Goal: Obtain resource: Download file/media

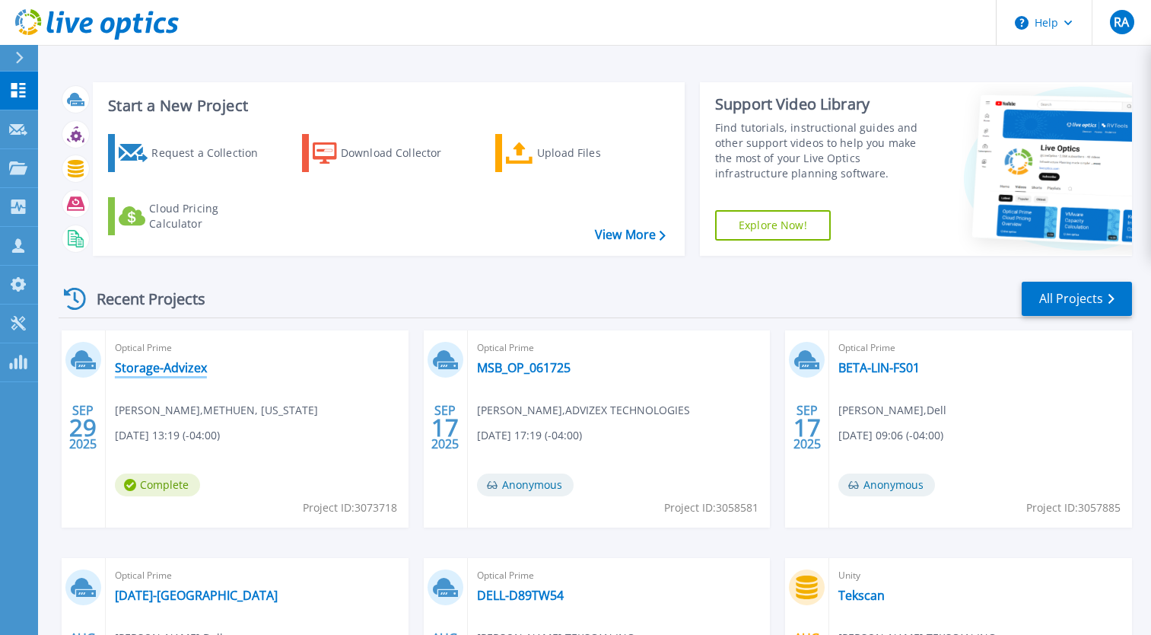
click at [165, 367] on link "Storage-Advizex" at bounding box center [161, 367] width 92 height 15
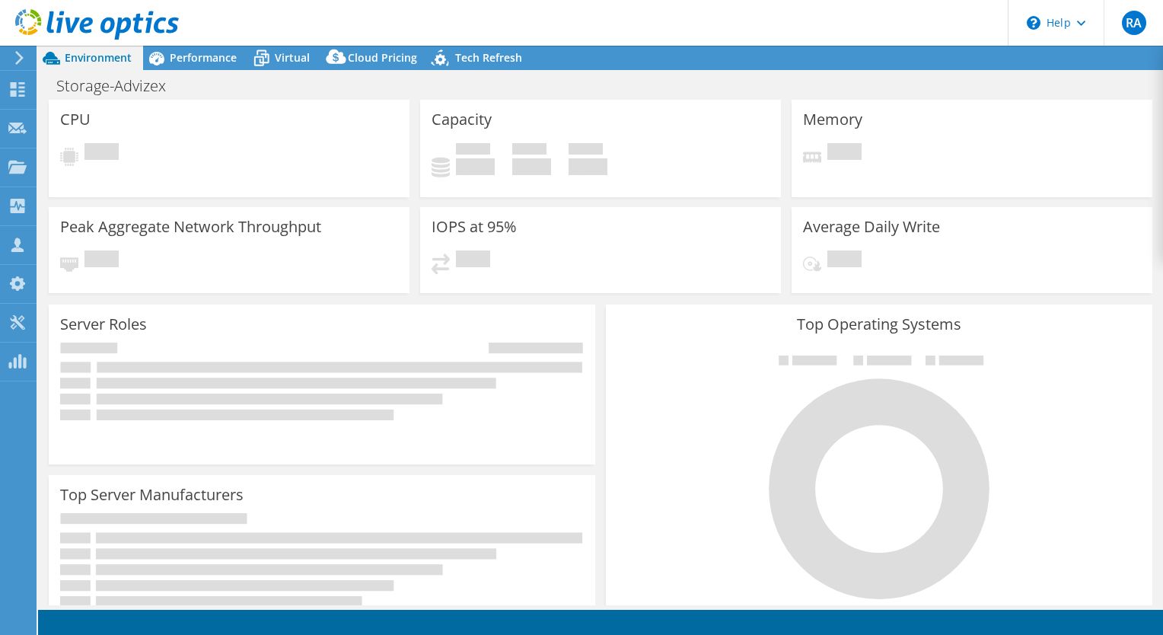
select select "USD"
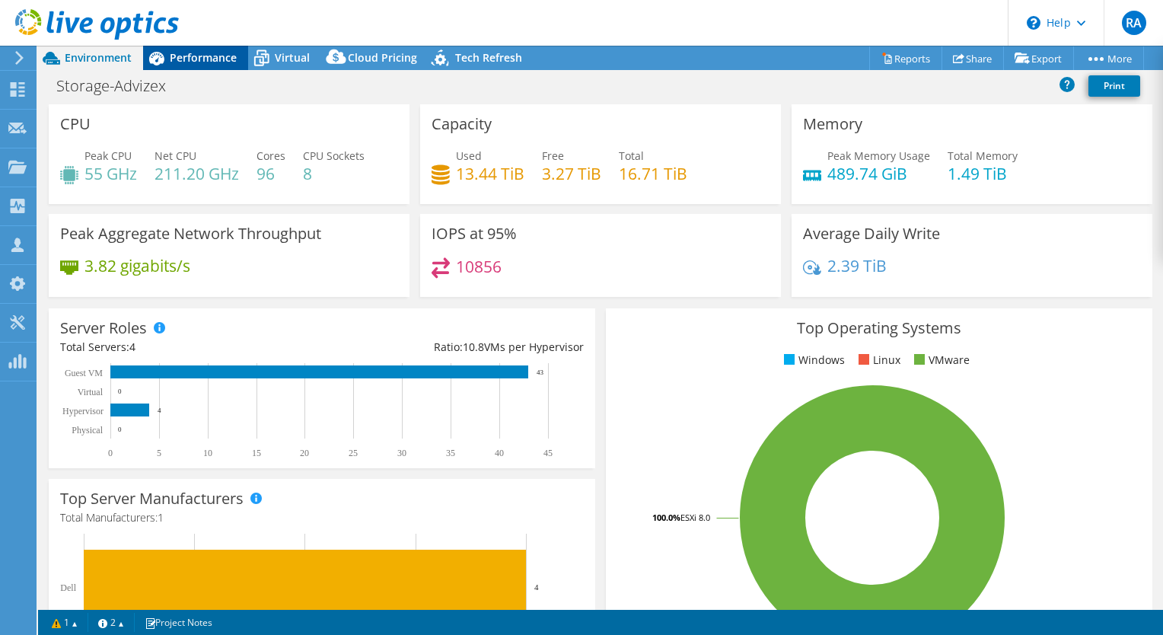
click at [215, 59] on span "Performance" at bounding box center [203, 57] width 67 height 14
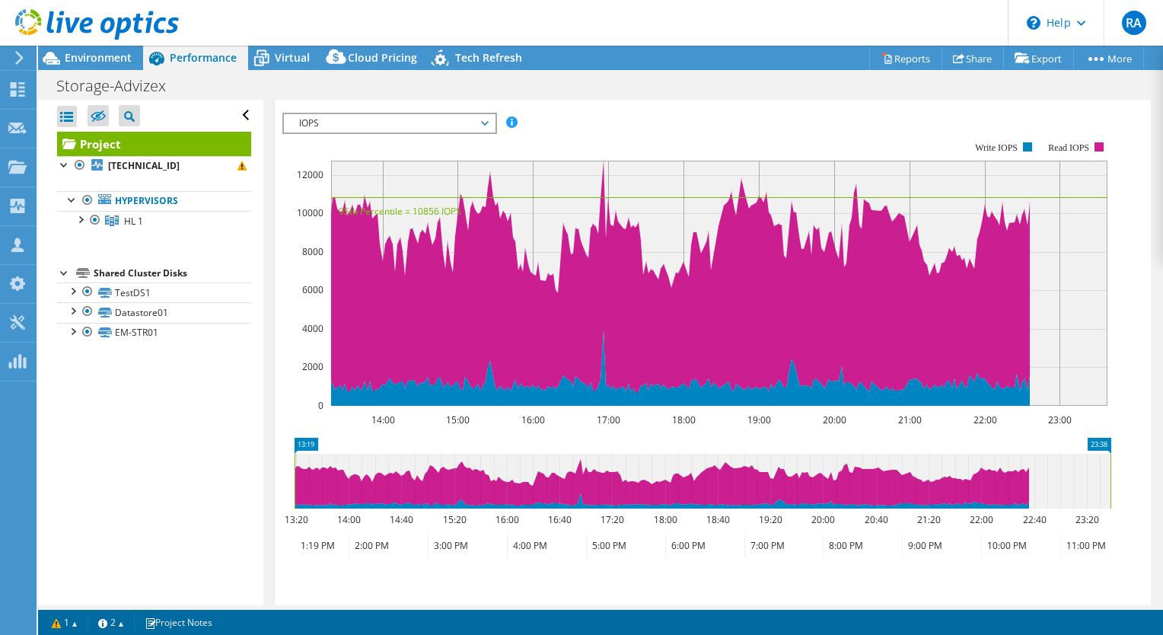
scroll to position [327, 0]
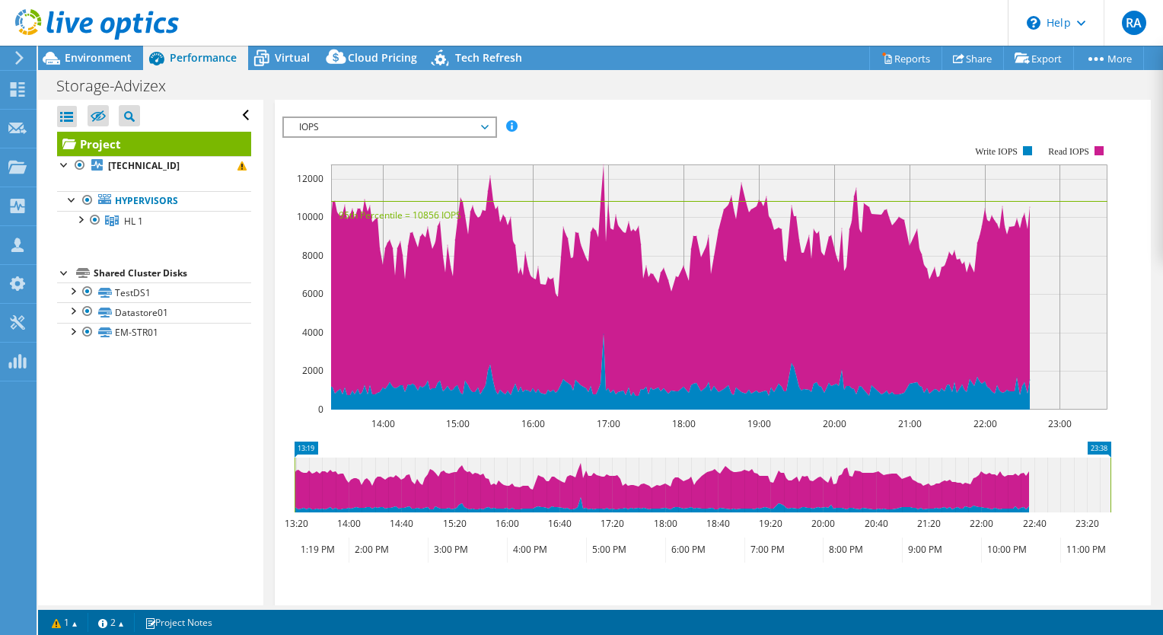
click at [489, 136] on span "IOPS" at bounding box center [389, 127] width 211 height 18
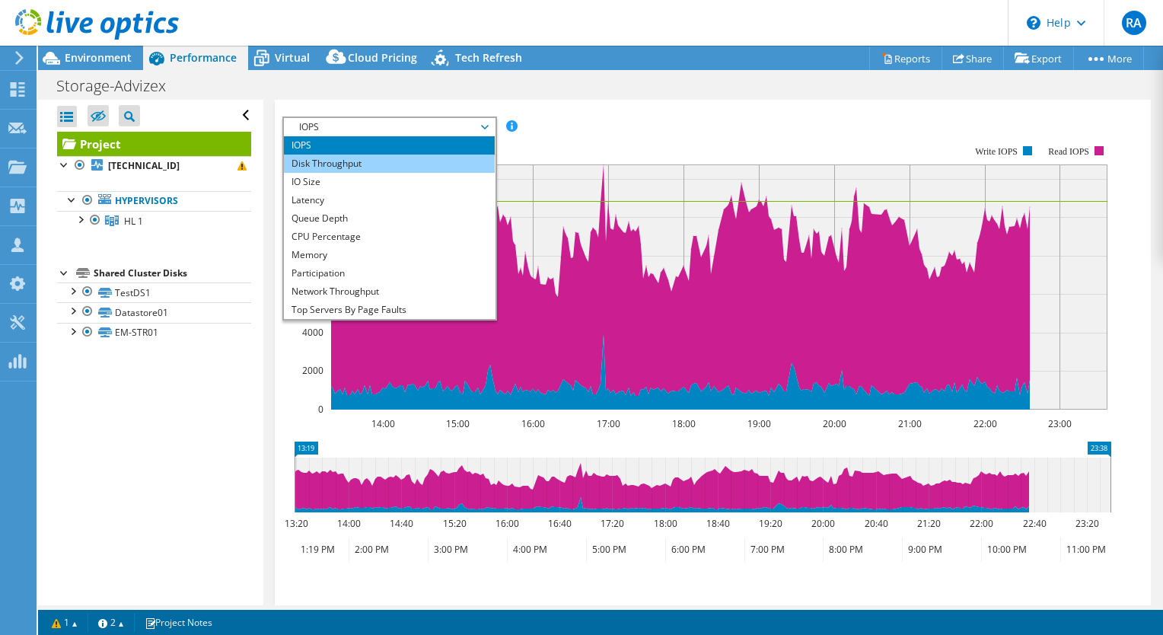
click at [433, 173] on li "Disk Throughput" at bounding box center [389, 163] width 211 height 18
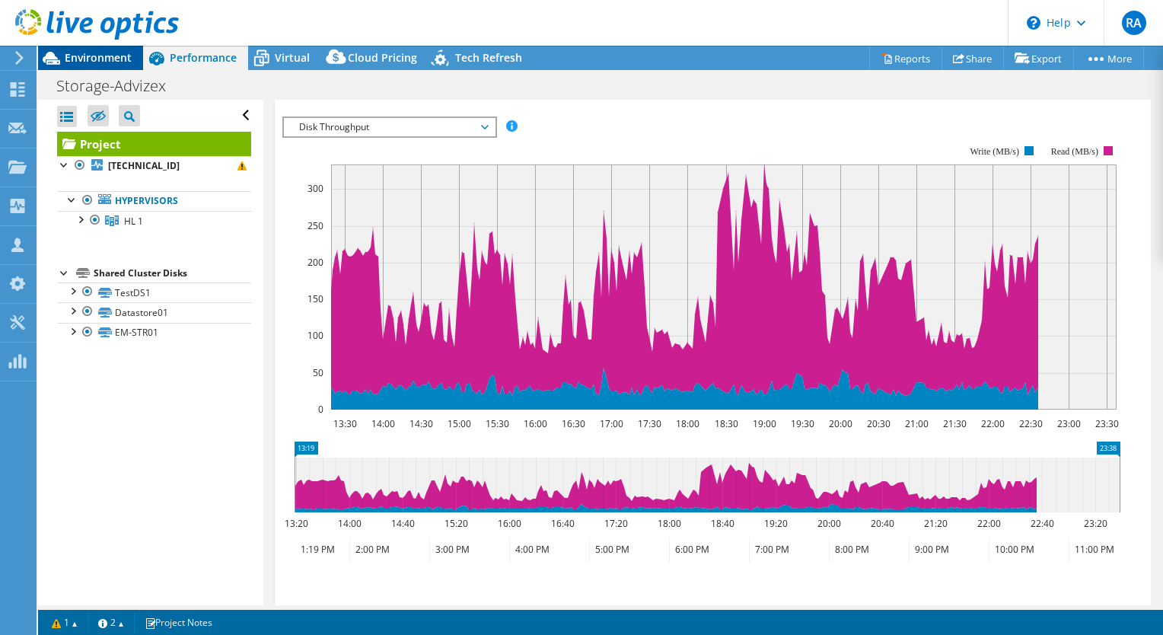
click at [93, 62] on span "Environment" at bounding box center [98, 57] width 67 height 14
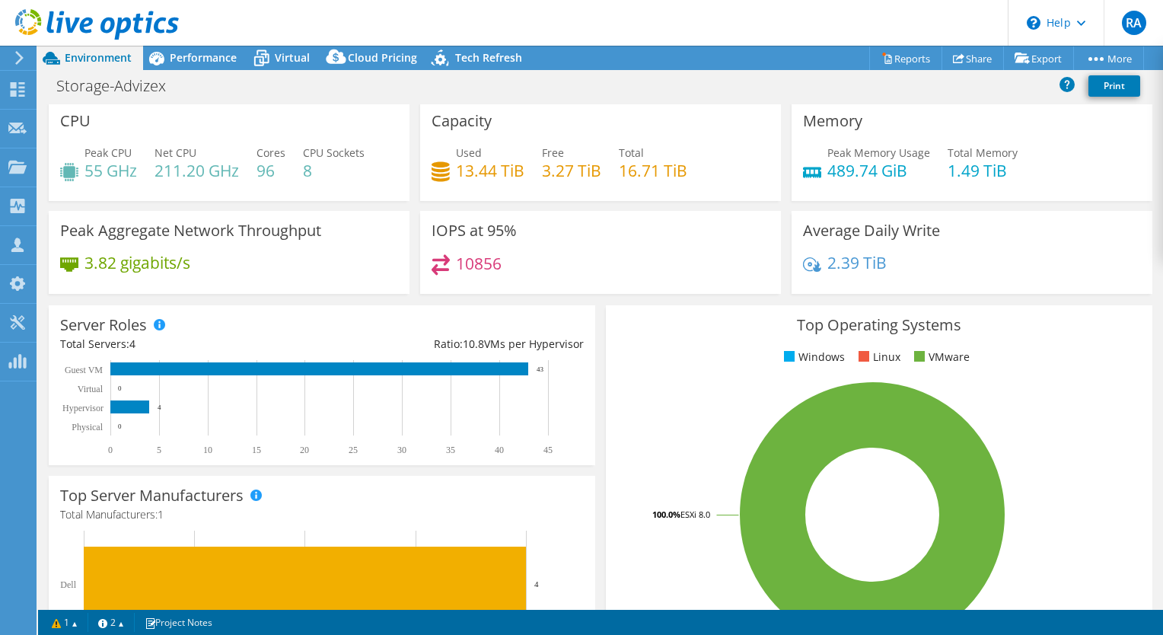
scroll to position [0, 0]
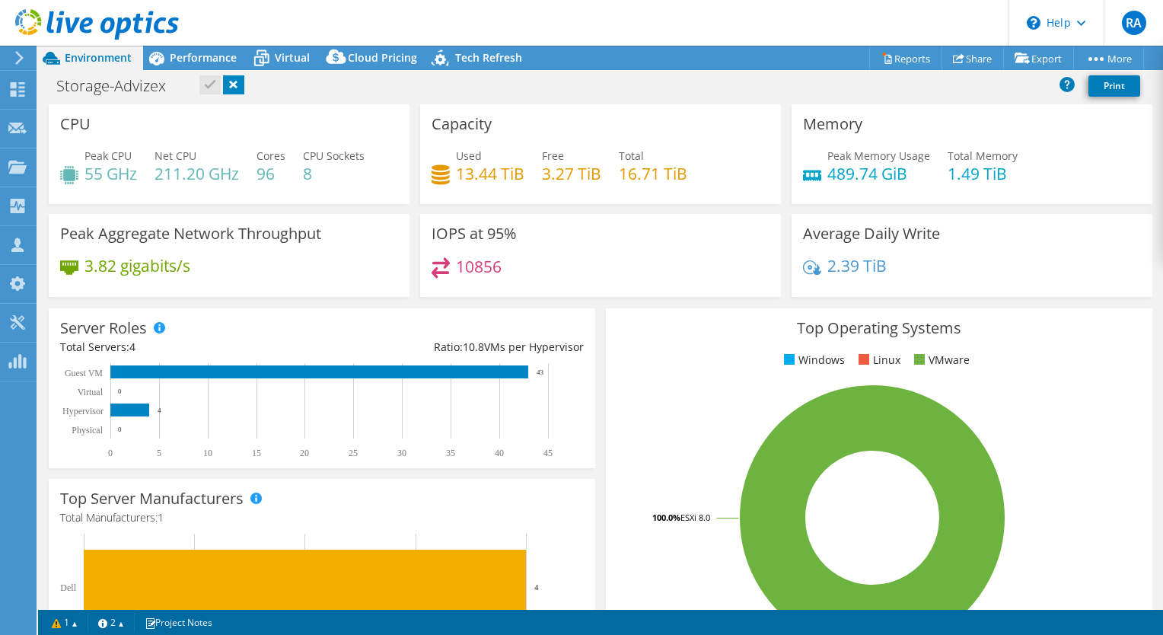
drag, startPoint x: 49, startPoint y: 88, endPoint x: 38, endPoint y: 68, distance: 22.2
click at [38, 68] on icon at bounding box center [51, 58] width 27 height 27
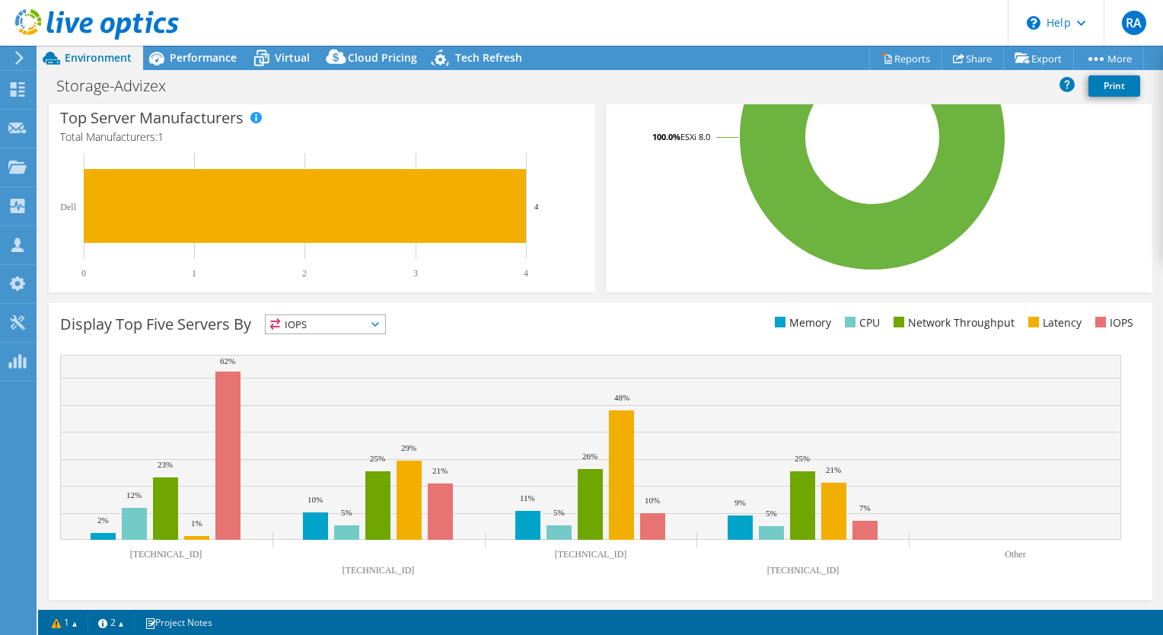
click at [379, 325] on icon at bounding box center [375, 324] width 8 height 5
click at [325, 339] on li "IOPS" at bounding box center [325, 343] width 119 height 21
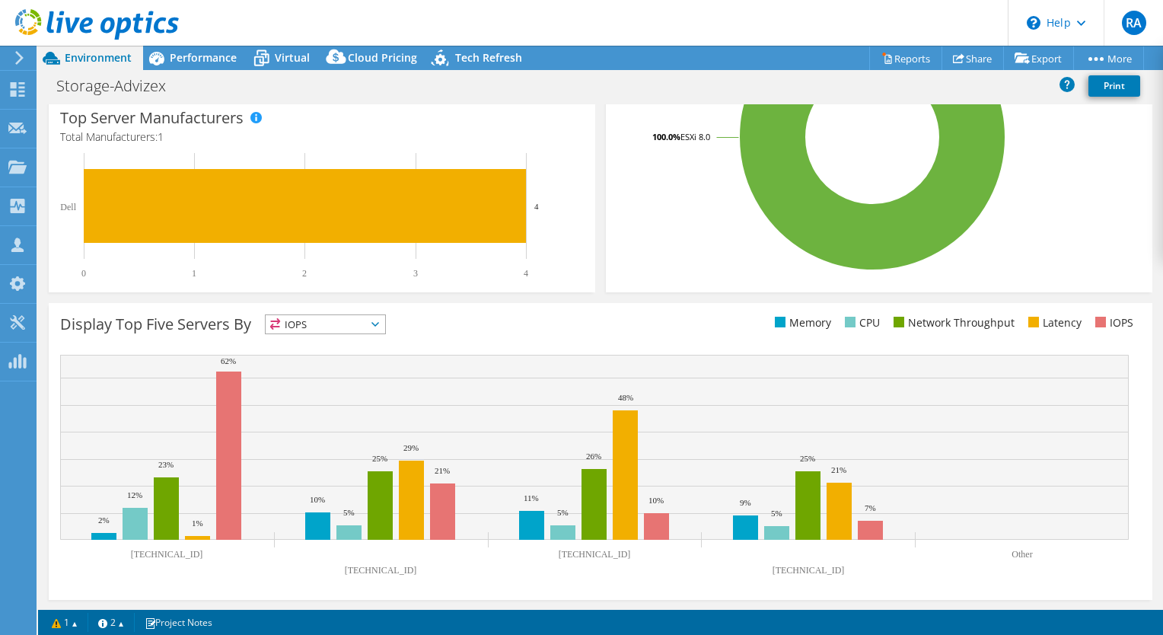
click at [385, 320] on span "IOPS" at bounding box center [325, 324] width 119 height 18
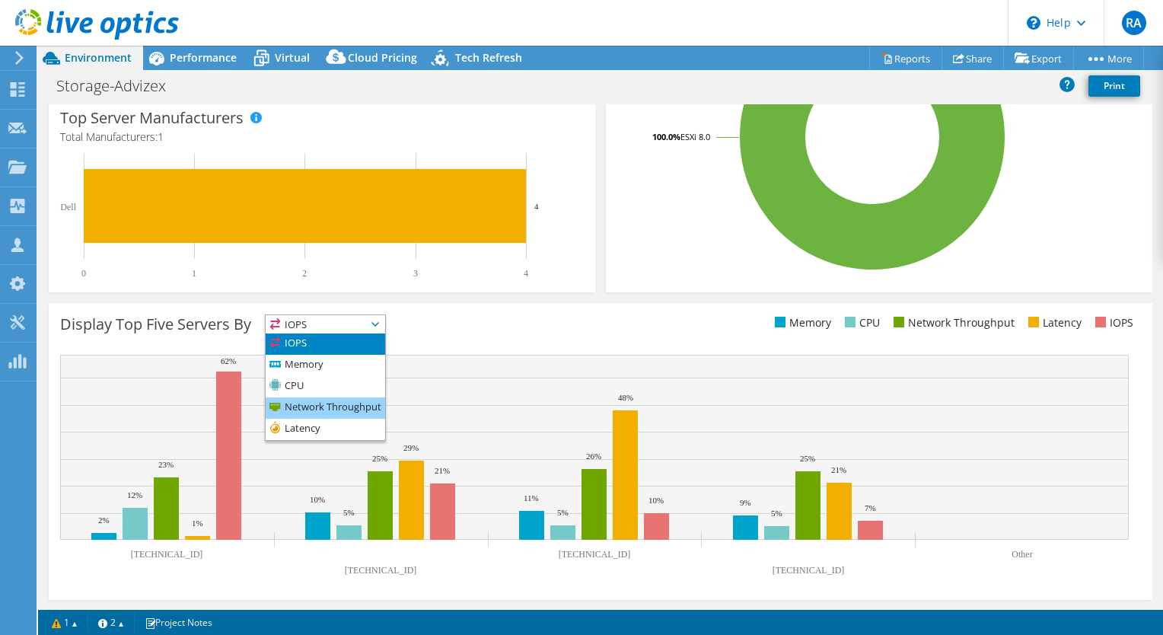
click at [360, 403] on li "Network Throughput" at bounding box center [325, 407] width 119 height 21
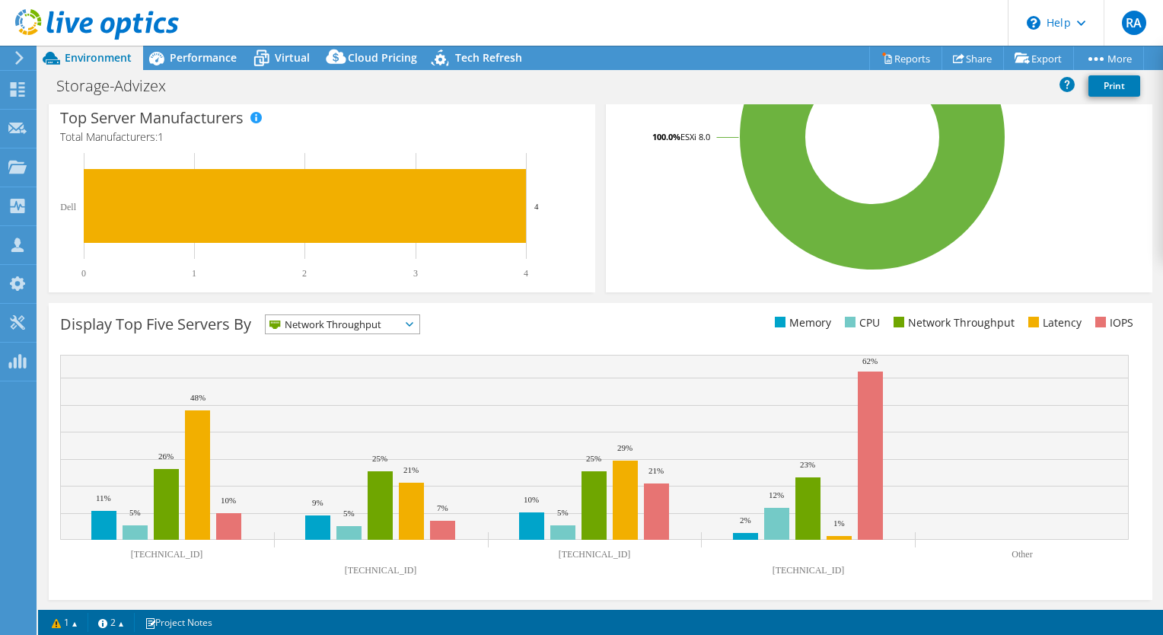
click at [406, 323] on span "Network Throughput" at bounding box center [343, 324] width 154 height 18
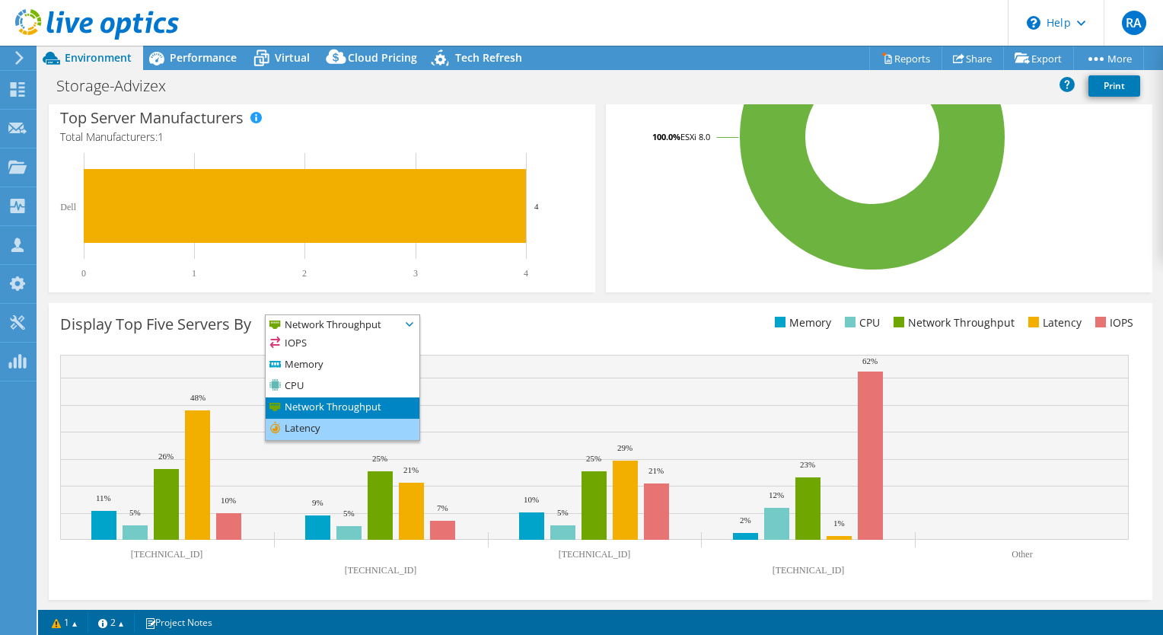
click at [338, 426] on li "Latency" at bounding box center [343, 429] width 154 height 21
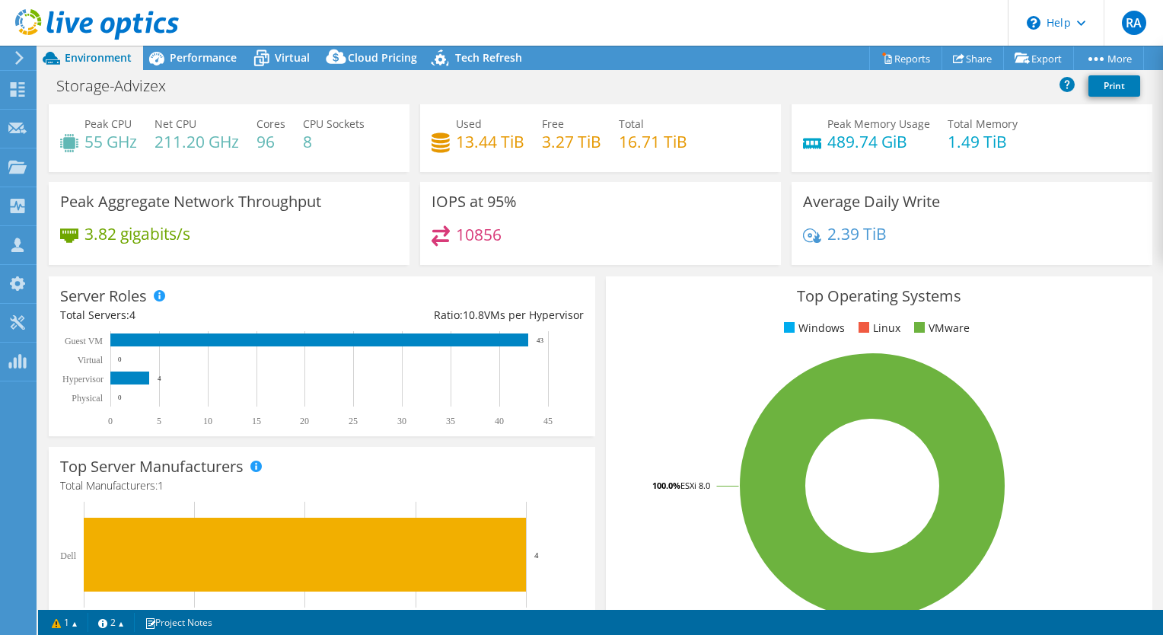
scroll to position [0, 0]
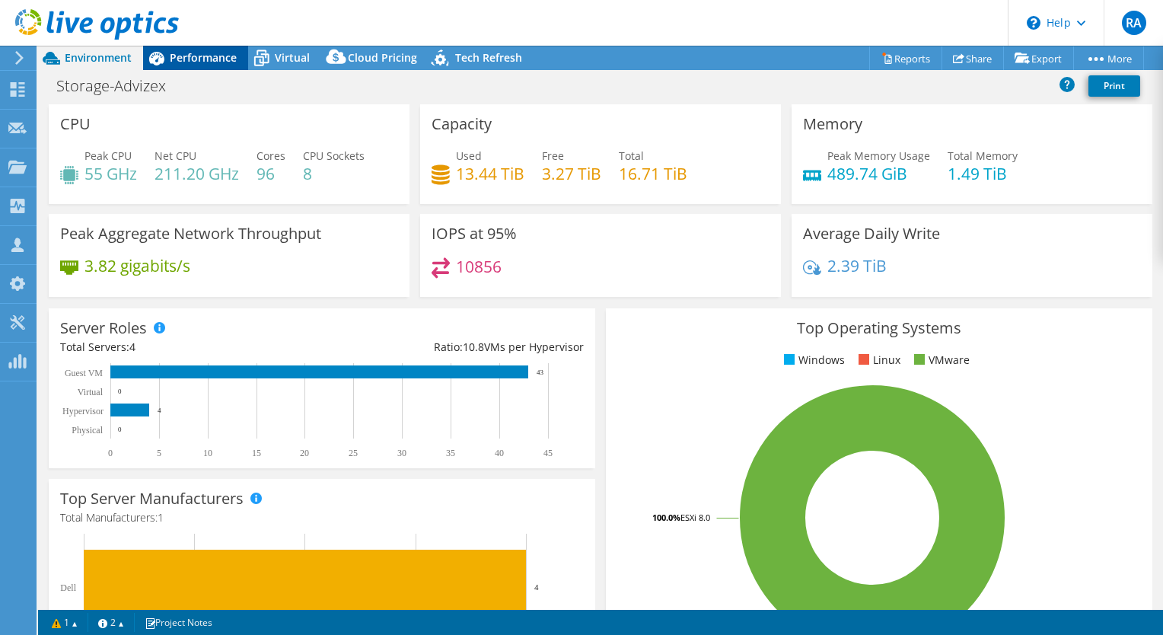
click at [189, 57] on span "Performance" at bounding box center [203, 57] width 67 height 14
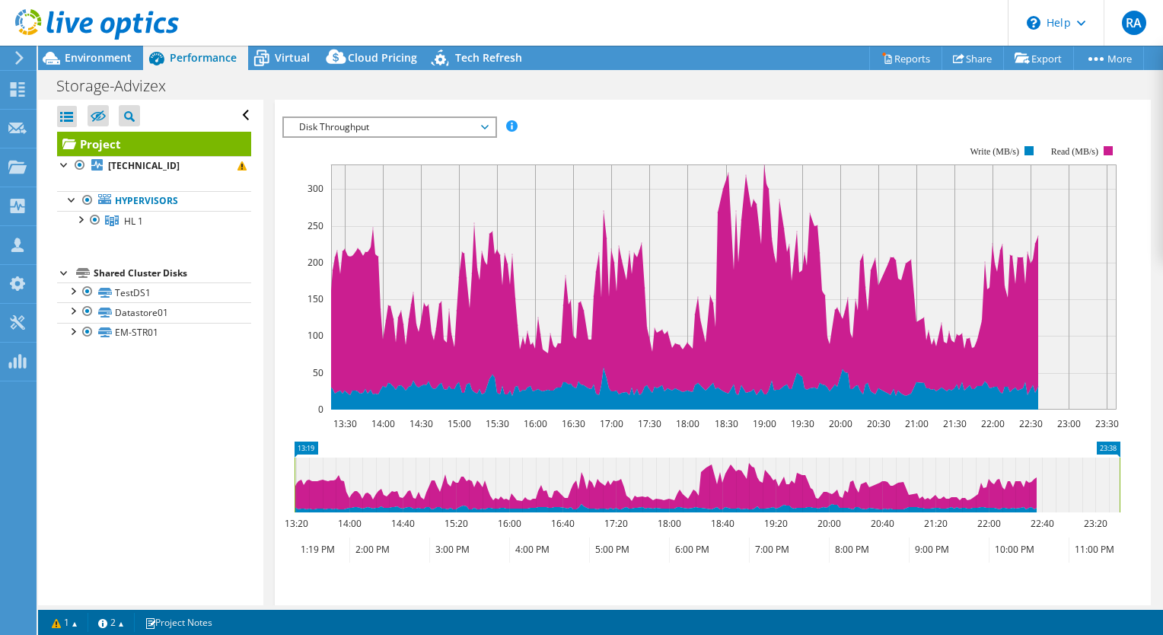
click at [483, 136] on span "Disk Throughput" at bounding box center [389, 127] width 196 height 18
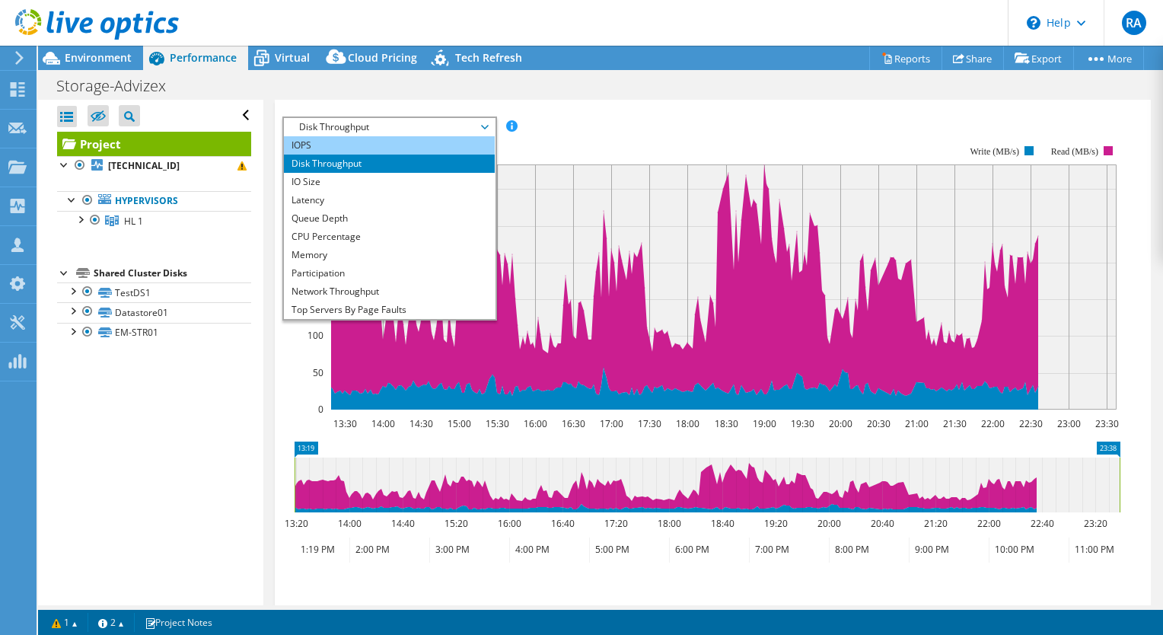
click at [333, 154] on li "IOPS" at bounding box center [389, 145] width 211 height 18
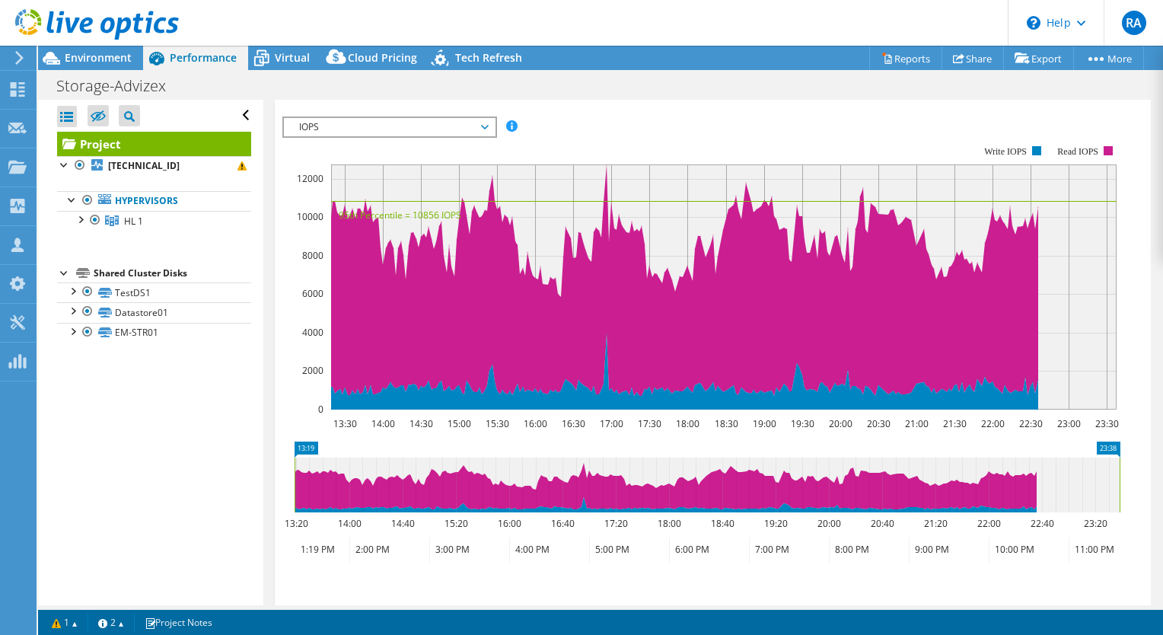
click at [485, 136] on span "IOPS" at bounding box center [389, 127] width 196 height 18
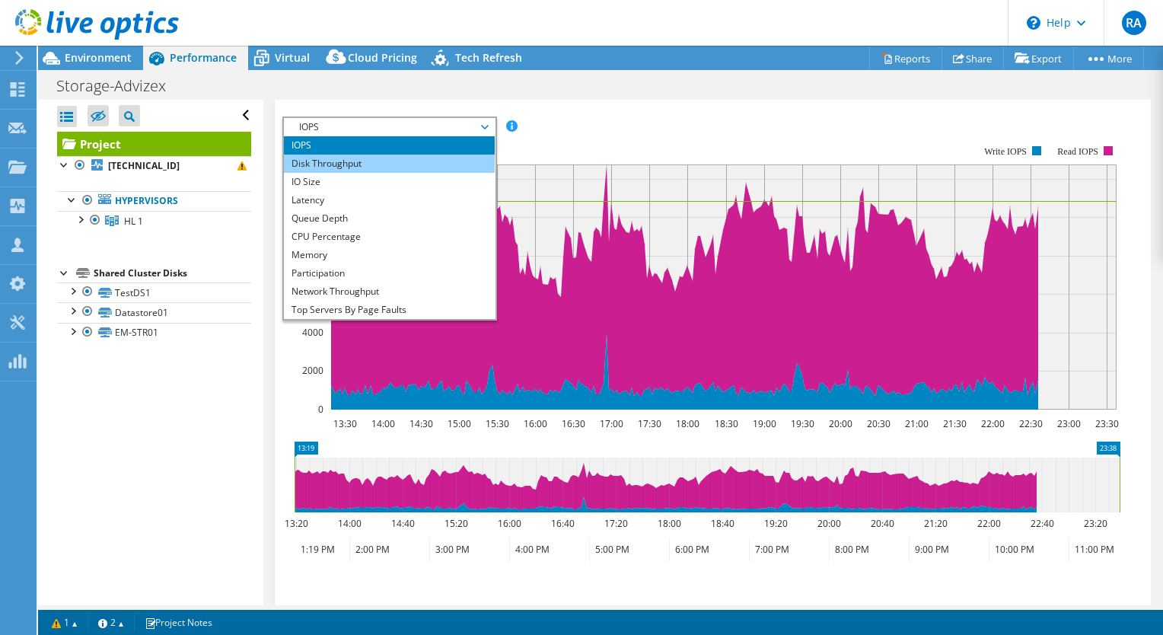
click at [396, 173] on li "Disk Throughput" at bounding box center [389, 163] width 211 height 18
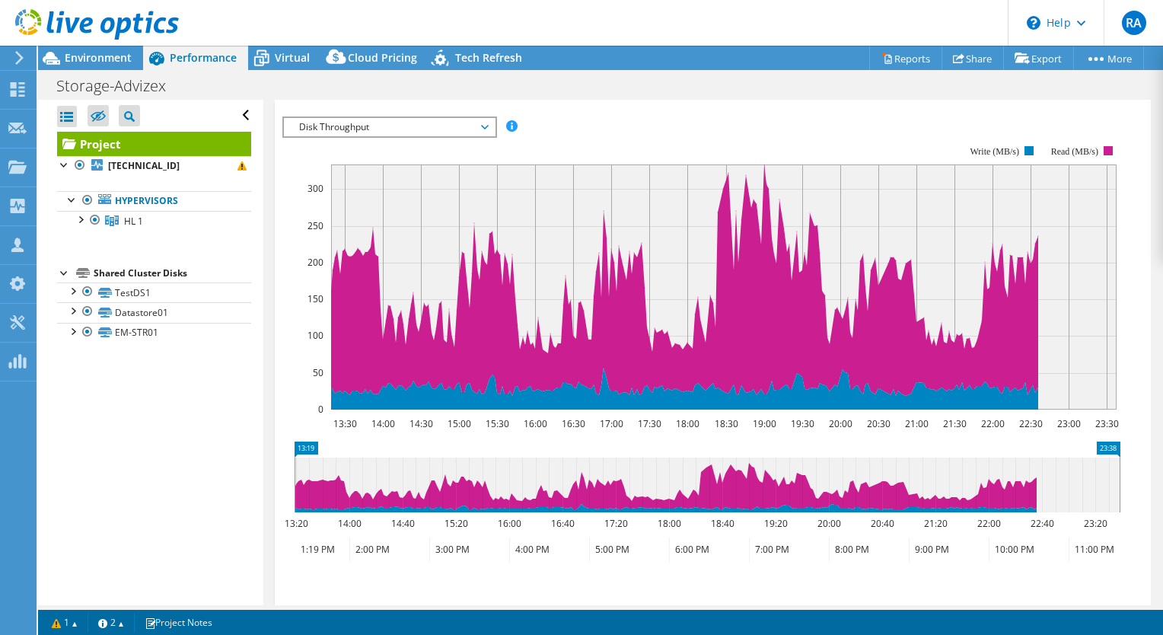
click at [413, 94] on span "Servers" at bounding box center [393, 85] width 61 height 15
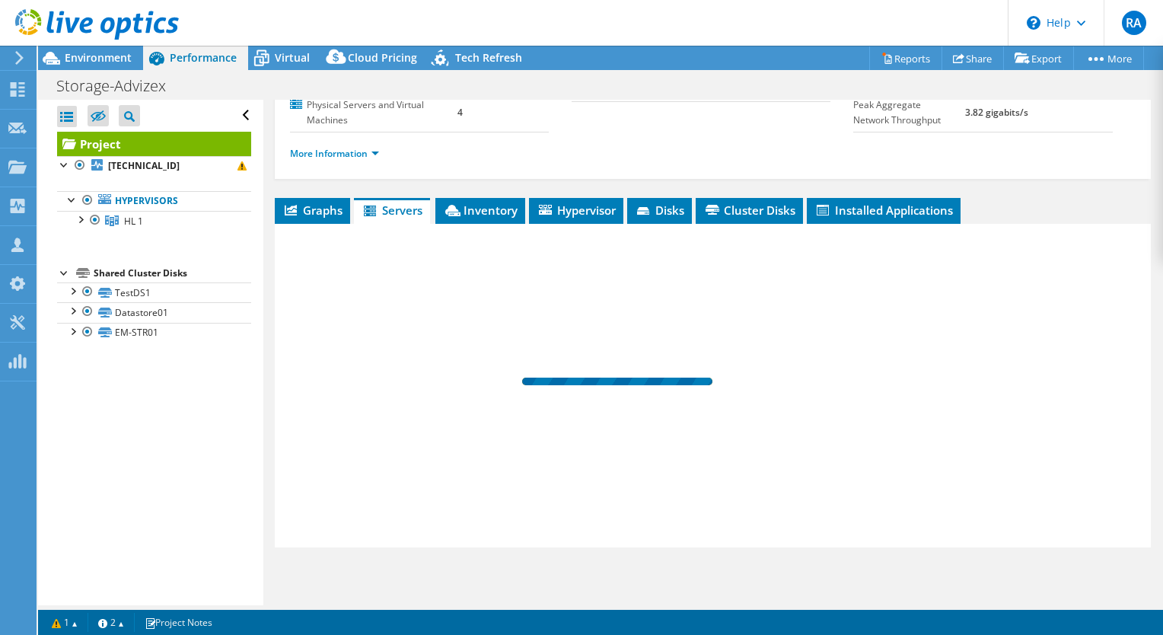
scroll to position [239, 0]
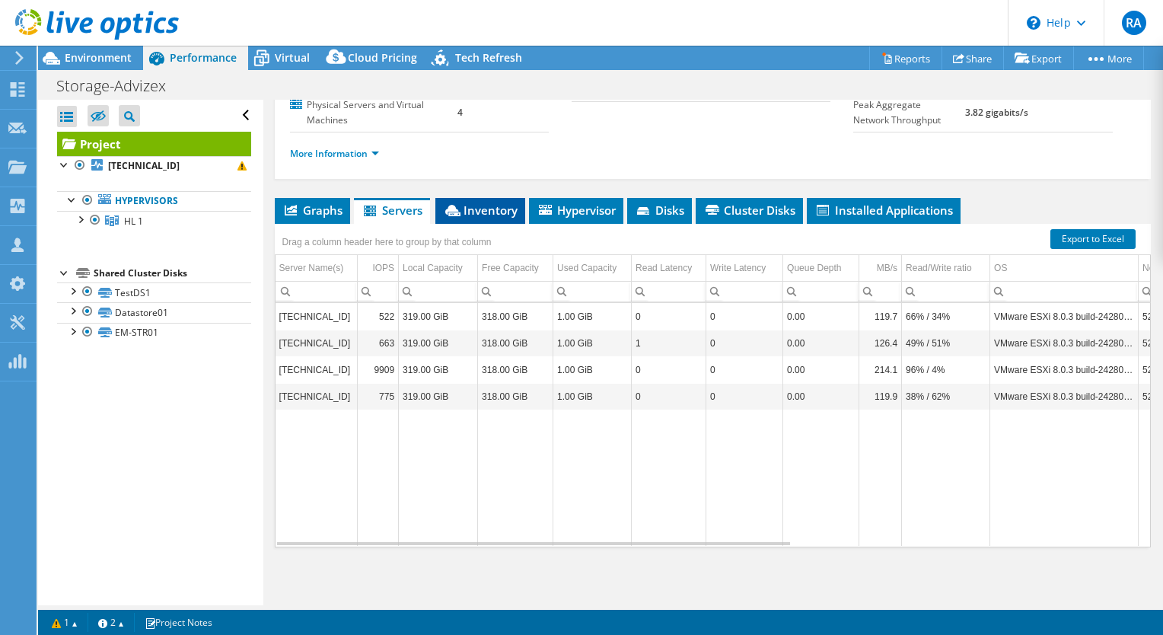
click at [491, 211] on span "Inventory" at bounding box center [480, 209] width 75 height 15
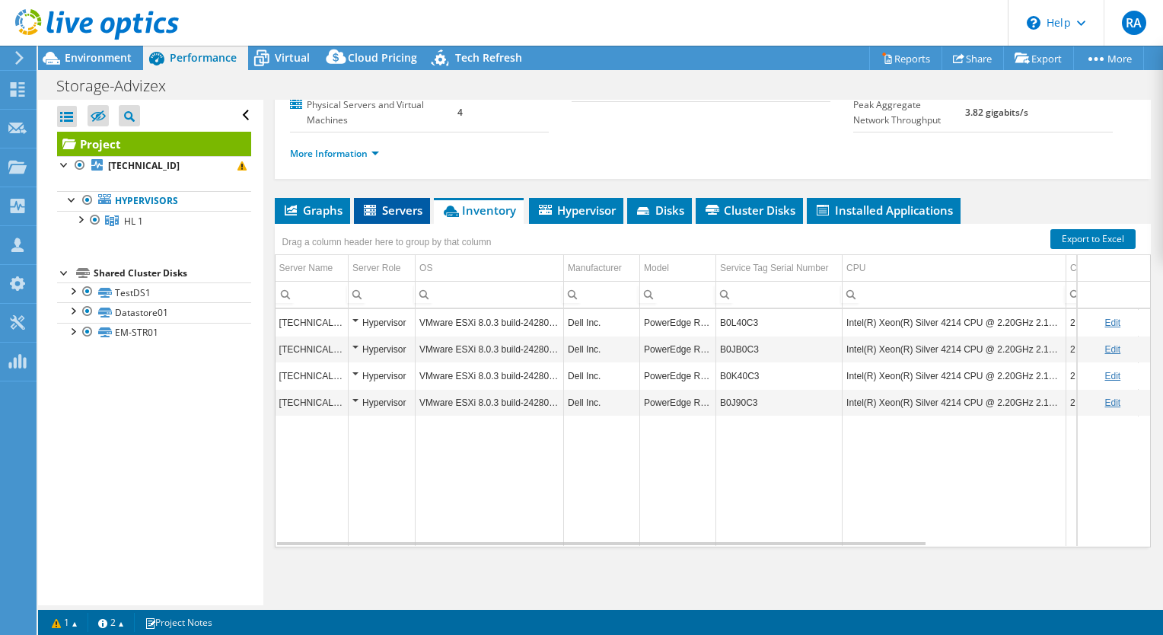
click at [388, 215] on span "Servers" at bounding box center [392, 209] width 61 height 15
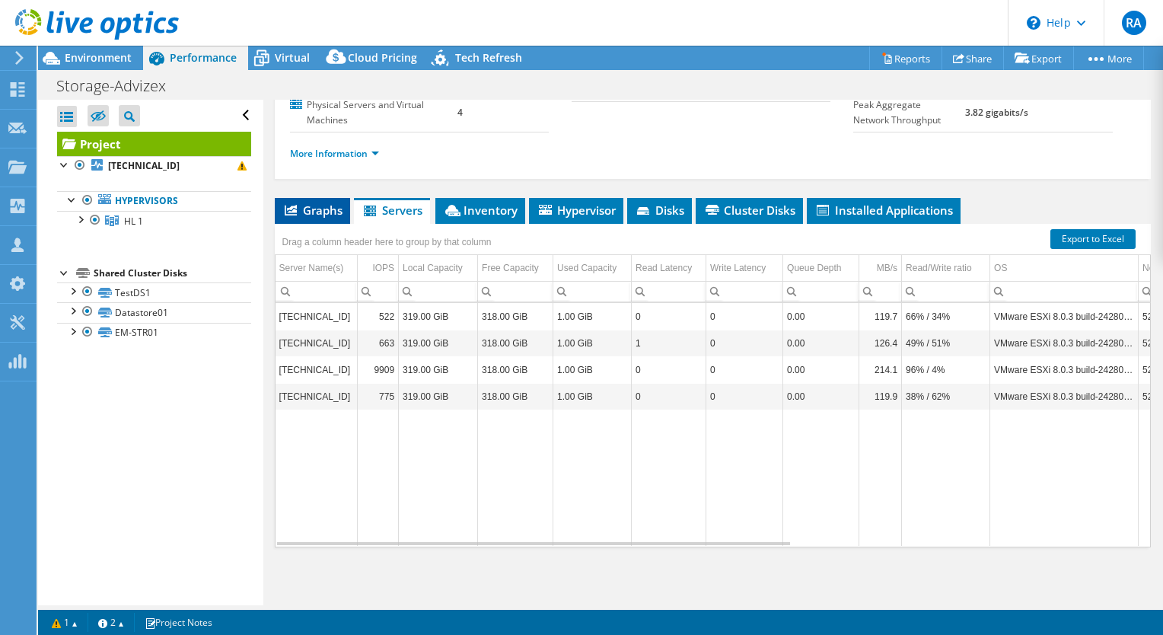
click at [315, 212] on span "Graphs" at bounding box center [312, 209] width 60 height 15
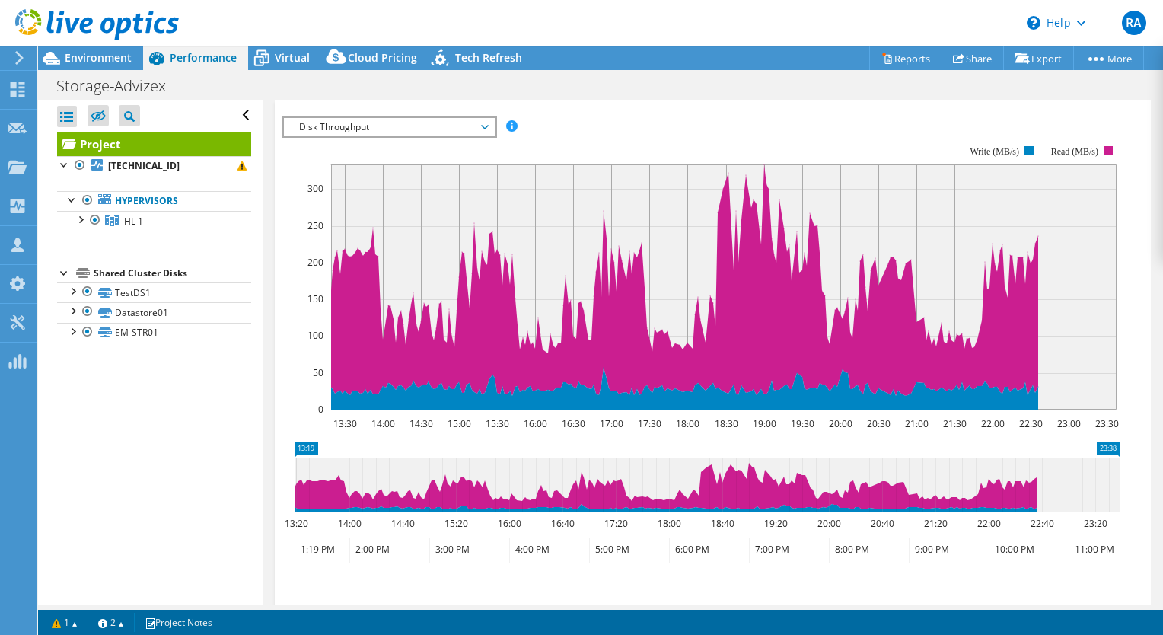
click at [485, 136] on span "Disk Throughput" at bounding box center [389, 127] width 196 height 18
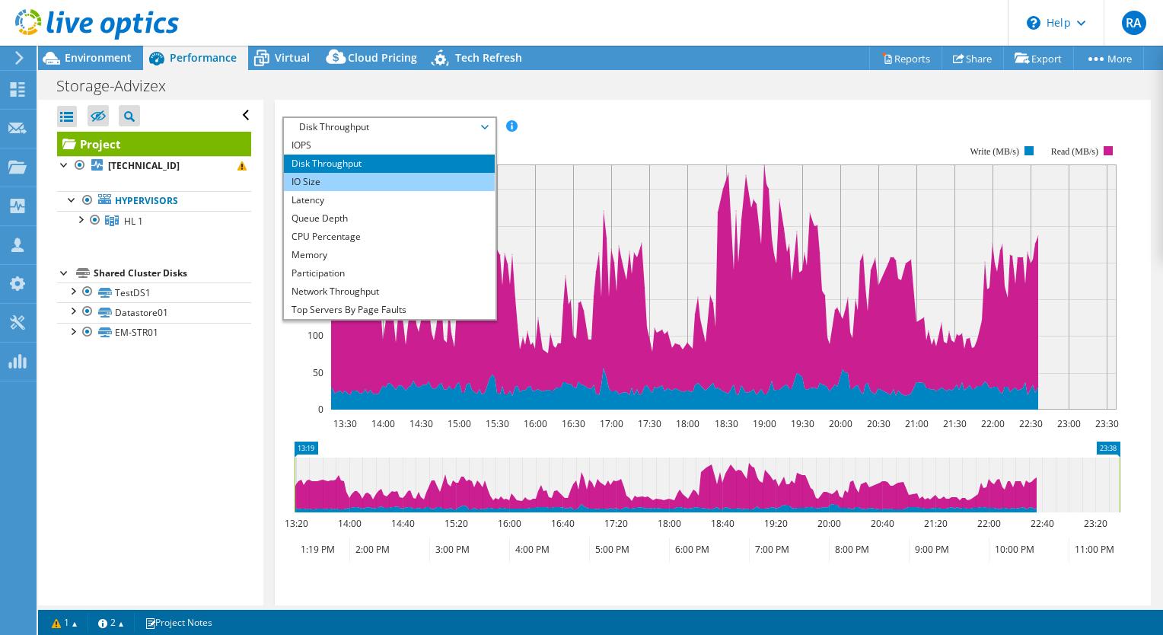
click at [428, 191] on li "IO Size" at bounding box center [389, 182] width 211 height 18
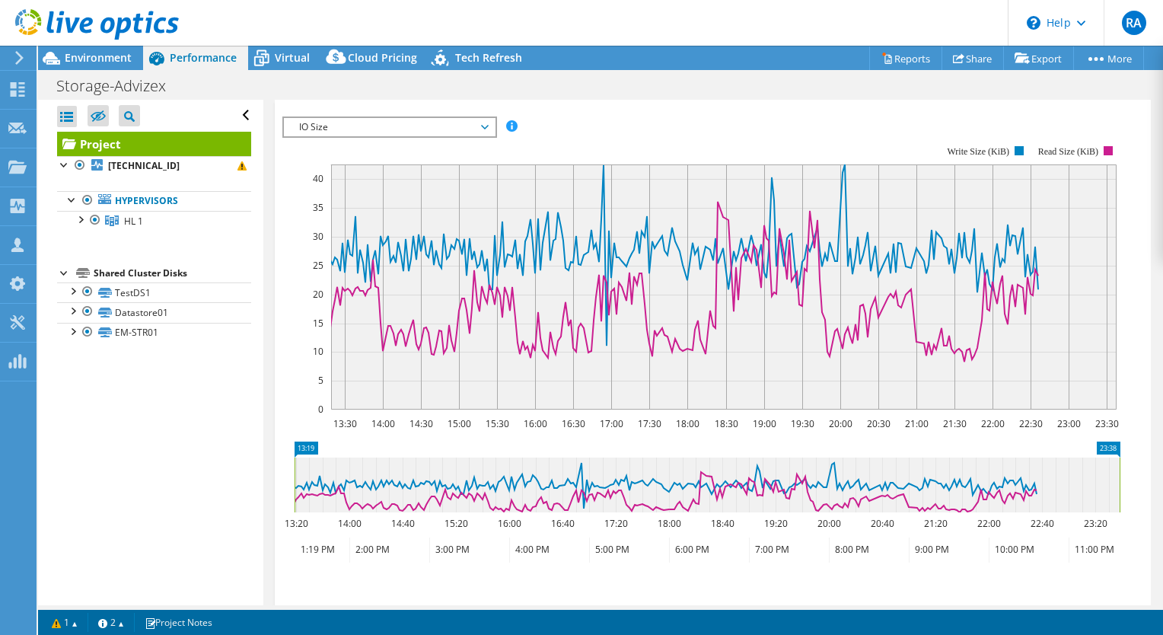
click at [483, 136] on span "IO Size" at bounding box center [389, 127] width 196 height 18
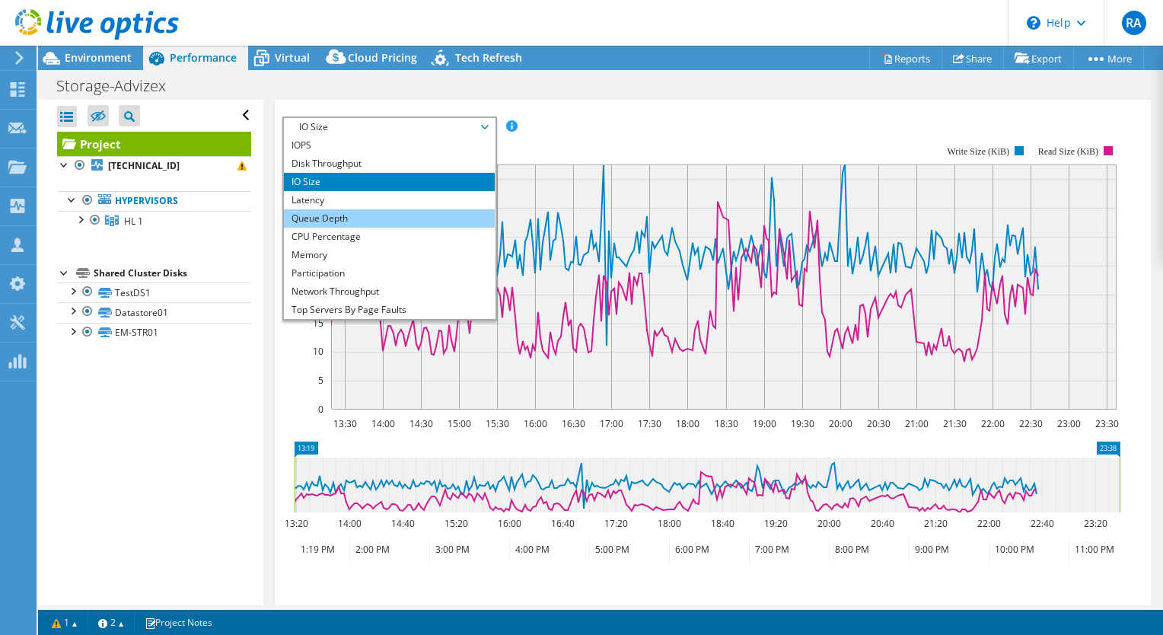
click at [380, 228] on li "Queue Depth" at bounding box center [389, 218] width 211 height 18
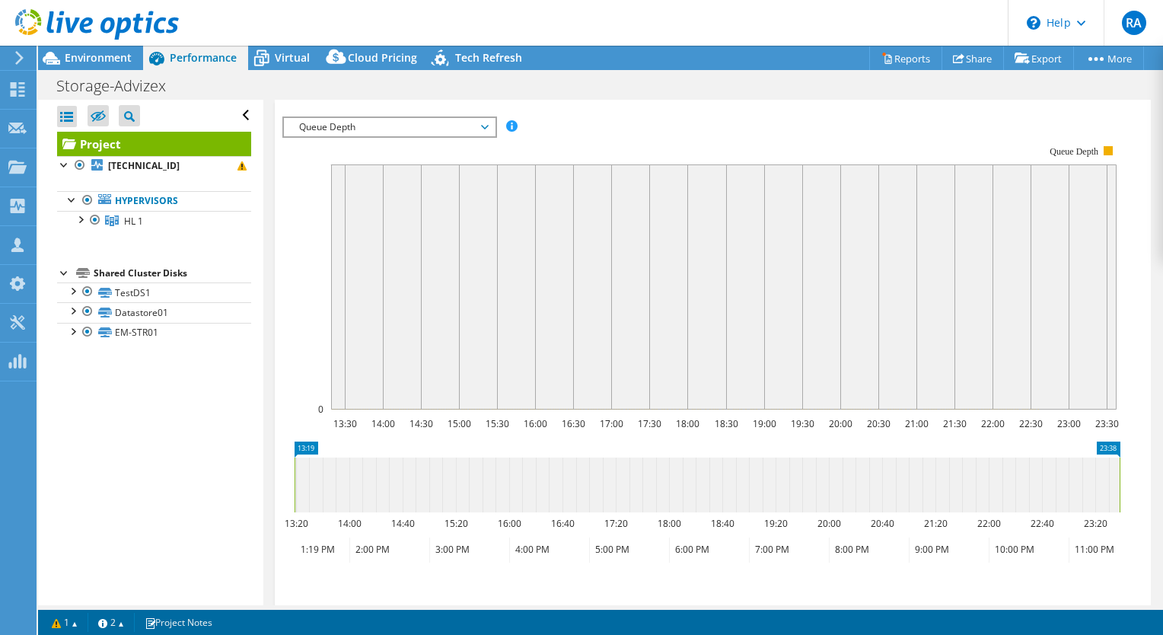
click at [486, 136] on span "Queue Depth" at bounding box center [389, 127] width 196 height 18
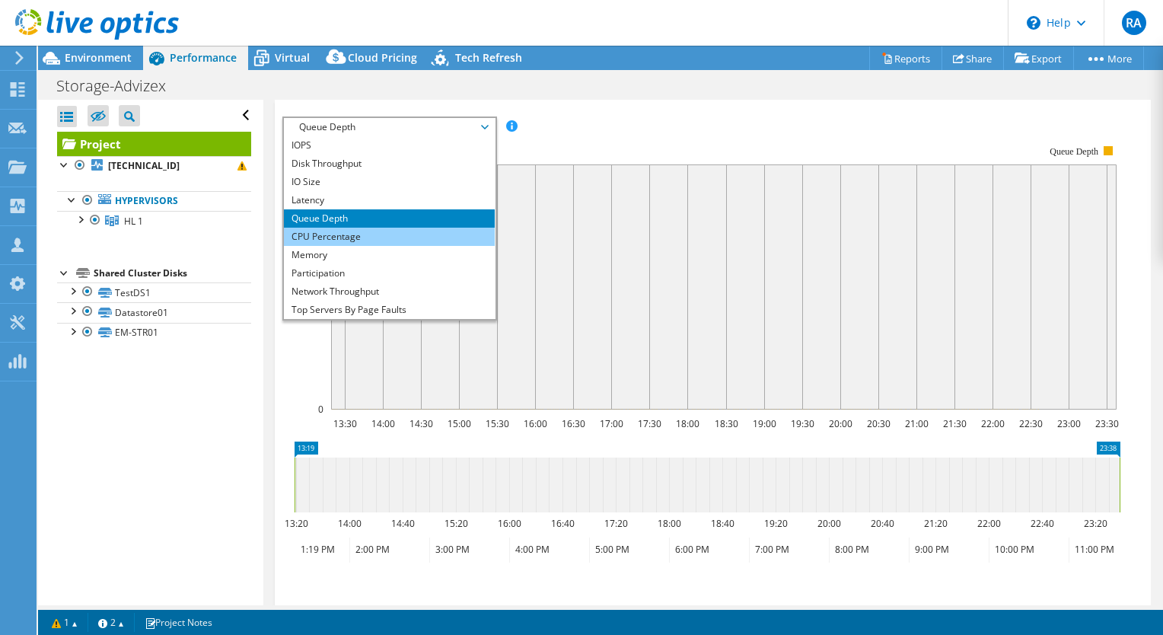
click at [385, 246] on li "CPU Percentage" at bounding box center [389, 237] width 211 height 18
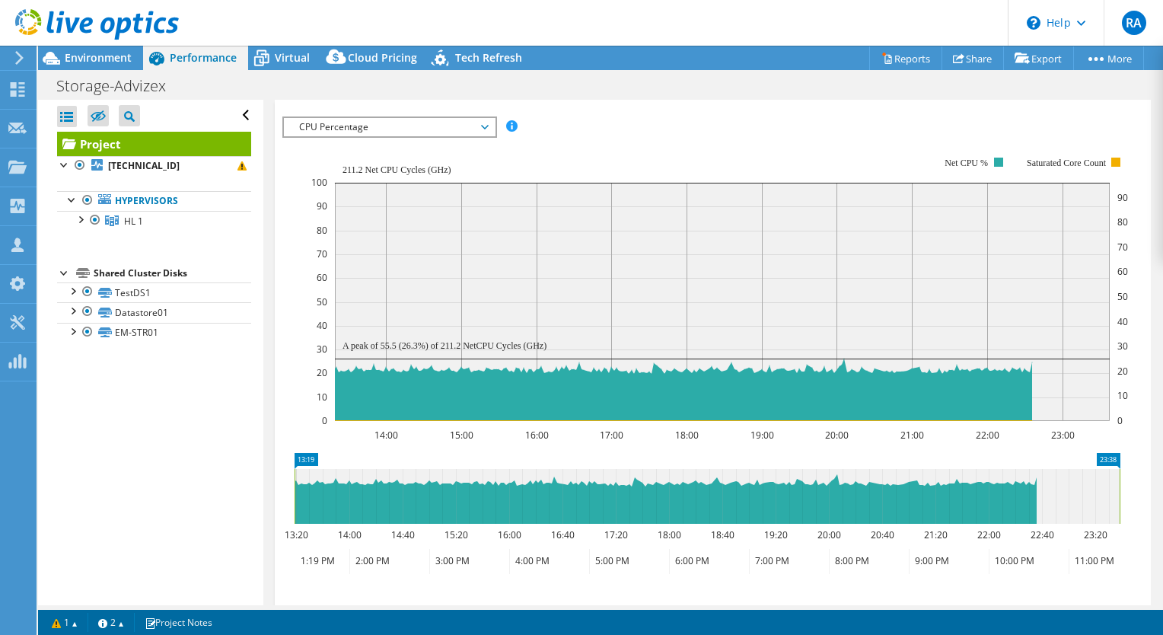
click at [400, 94] on span "Servers" at bounding box center [393, 85] width 61 height 15
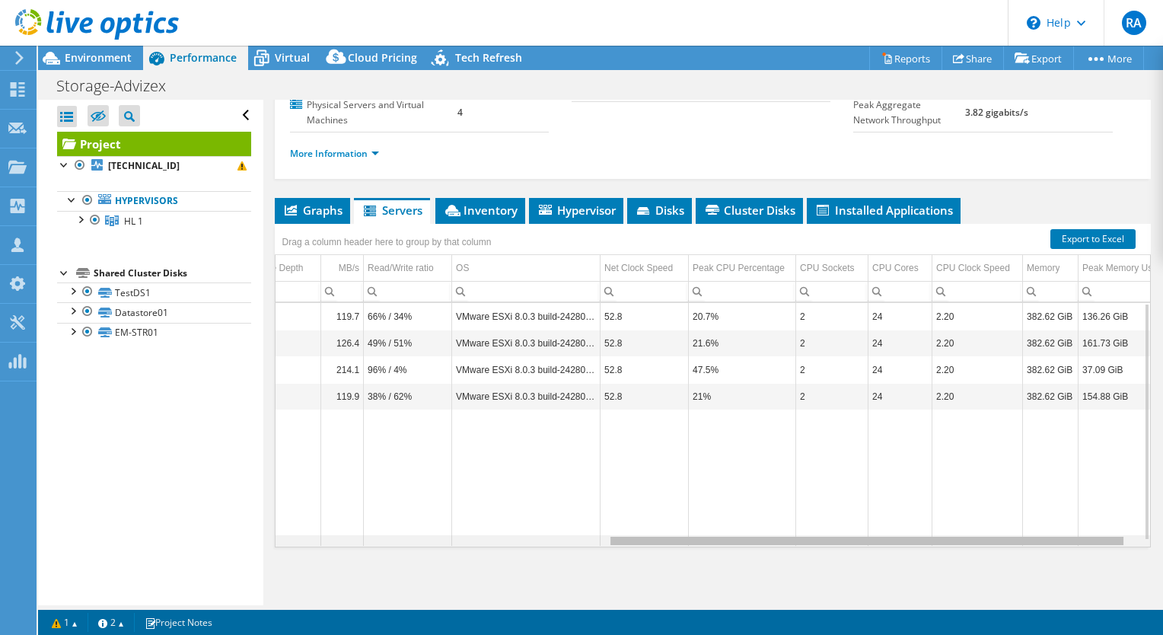
scroll to position [0, 581]
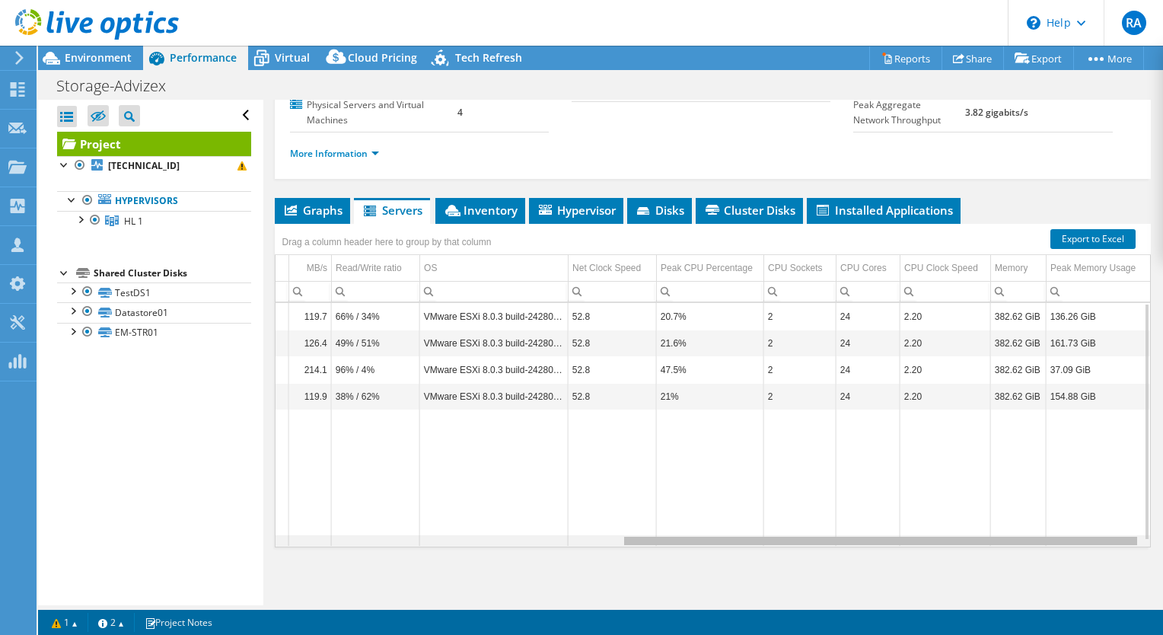
drag, startPoint x: 667, startPoint y: 539, endPoint x: 1062, endPoint y: 500, distance: 396.9
click at [1062, 500] on body "RA Partner Team Member [PERSON_NAME] [EMAIL_ADDRESS][DOMAIN_NAME] ADVIZEX TECHN…" at bounding box center [581, 317] width 1163 height 635
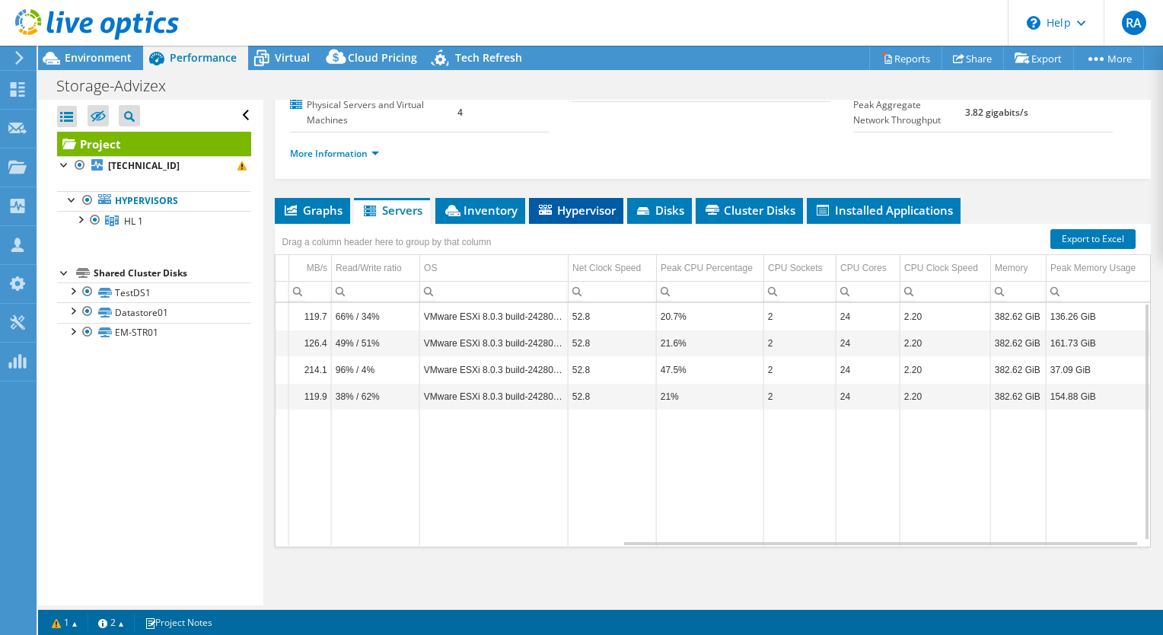
click at [590, 209] on span "Hypervisor" at bounding box center [576, 209] width 79 height 15
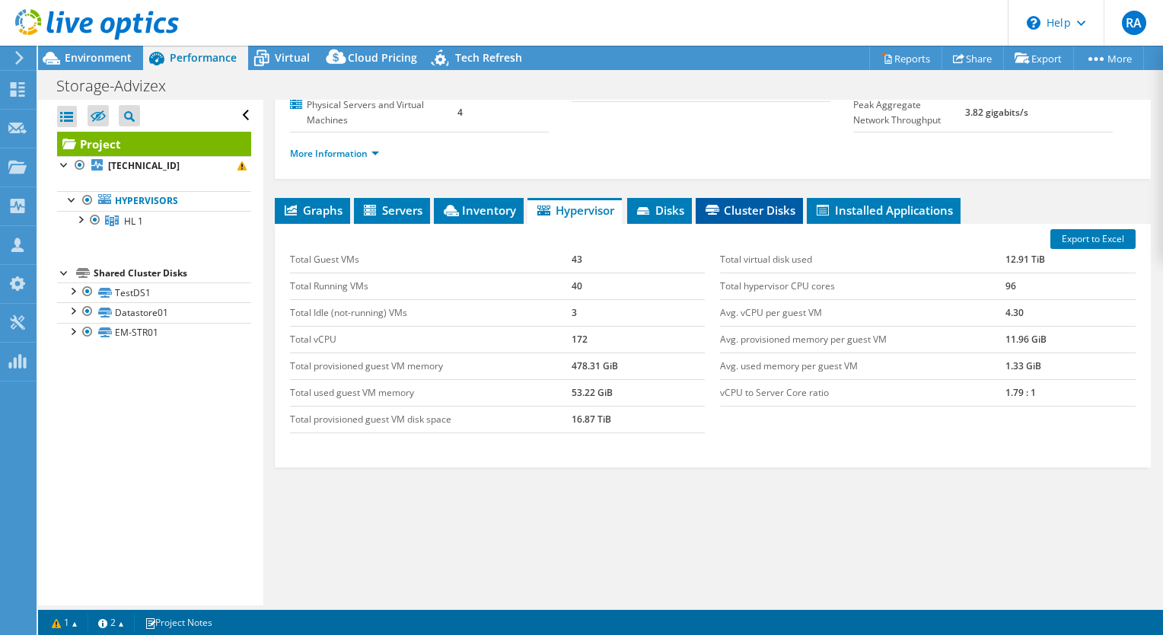
click at [750, 208] on span "Cluster Disks" at bounding box center [749, 209] width 92 height 15
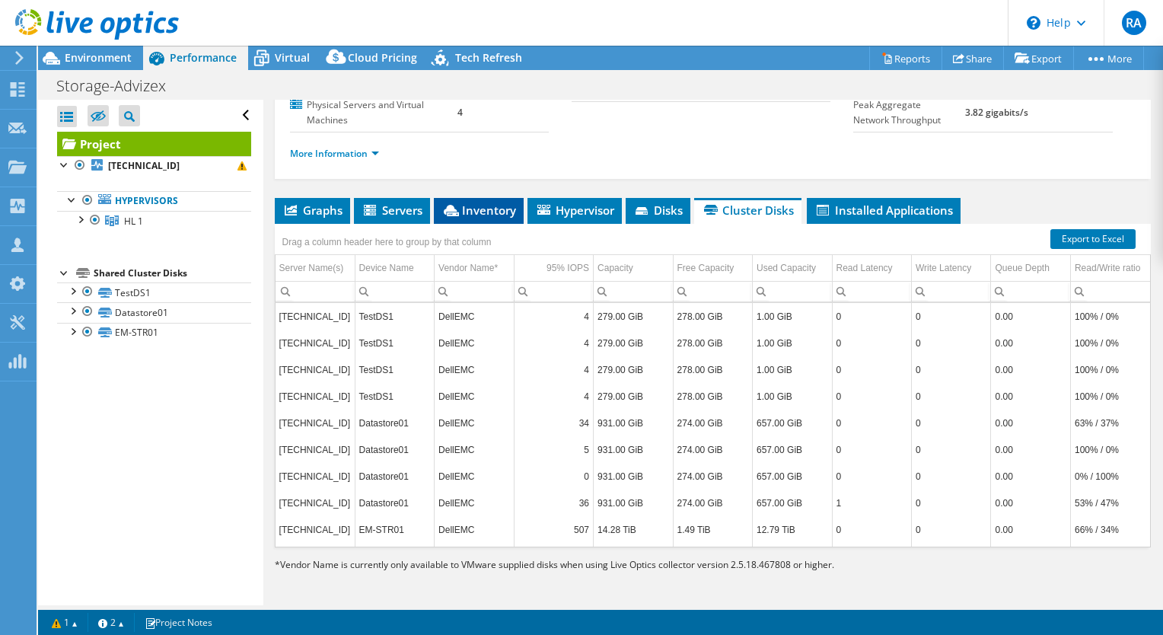
click at [495, 212] on span "Inventory" at bounding box center [478, 209] width 75 height 15
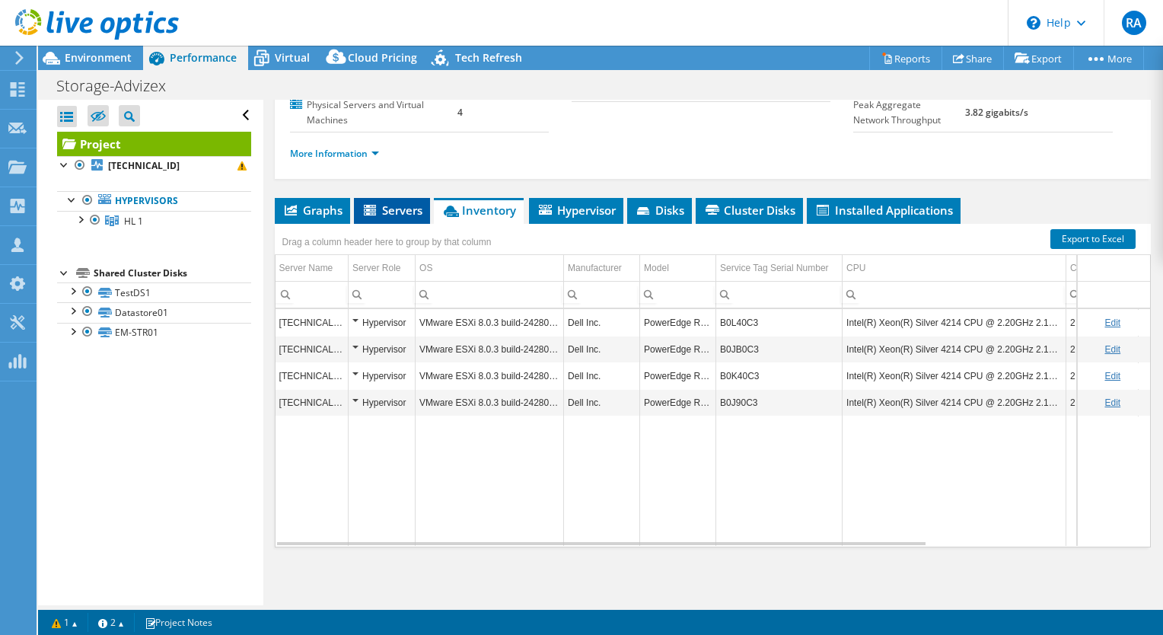
click at [403, 203] on span "Servers" at bounding box center [392, 209] width 61 height 15
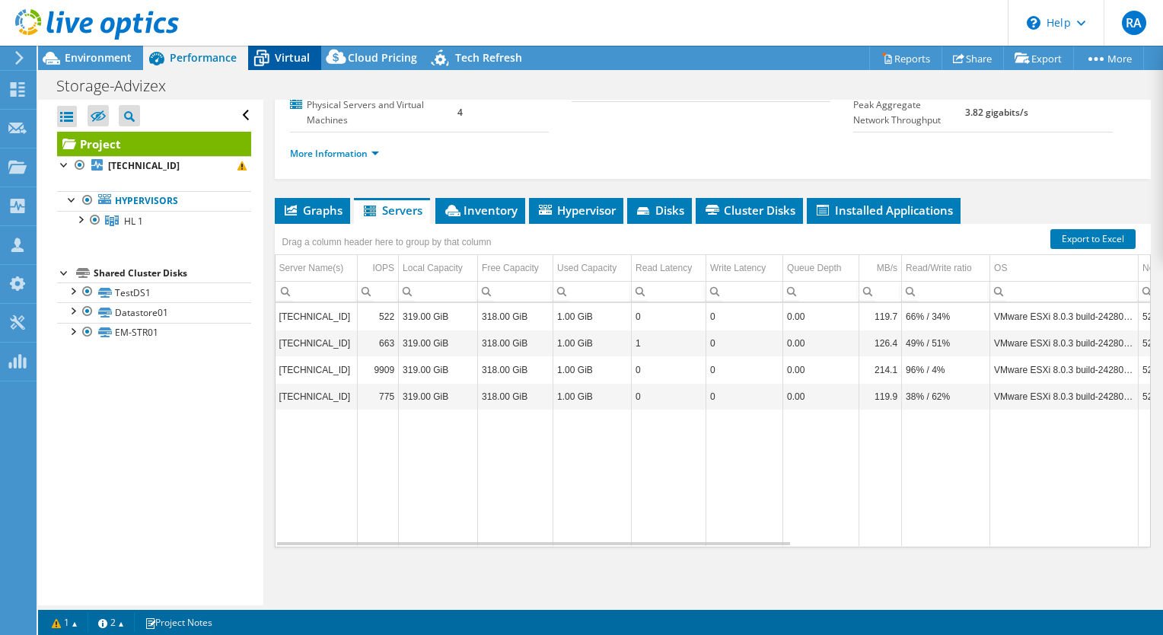
click at [293, 59] on span "Virtual" at bounding box center [292, 57] width 35 height 14
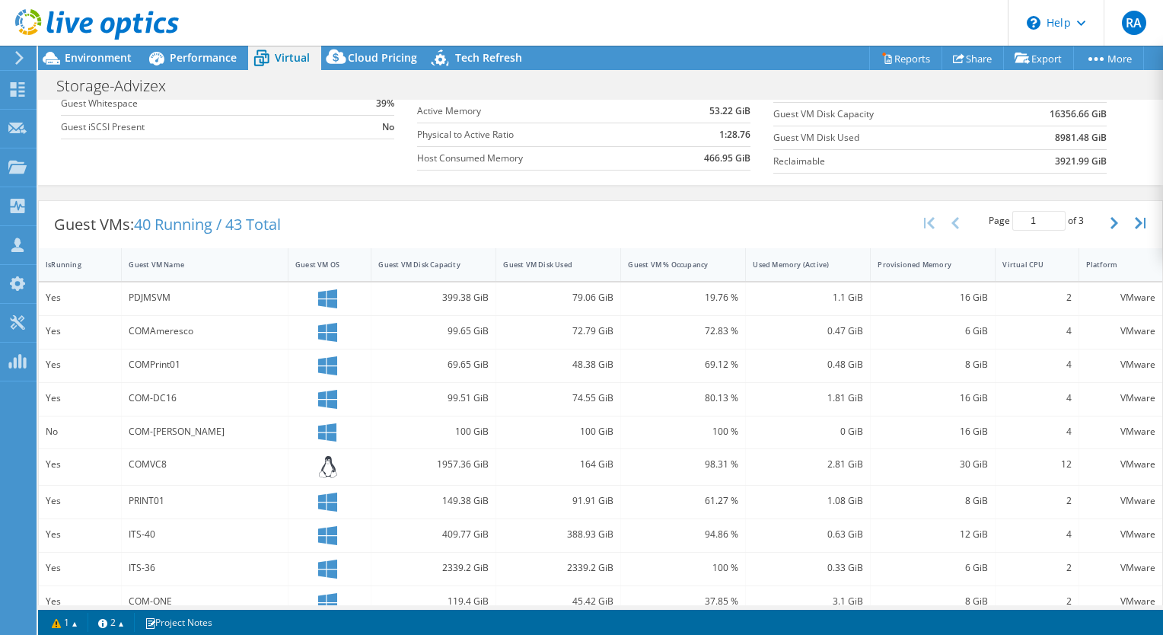
scroll to position [203, 0]
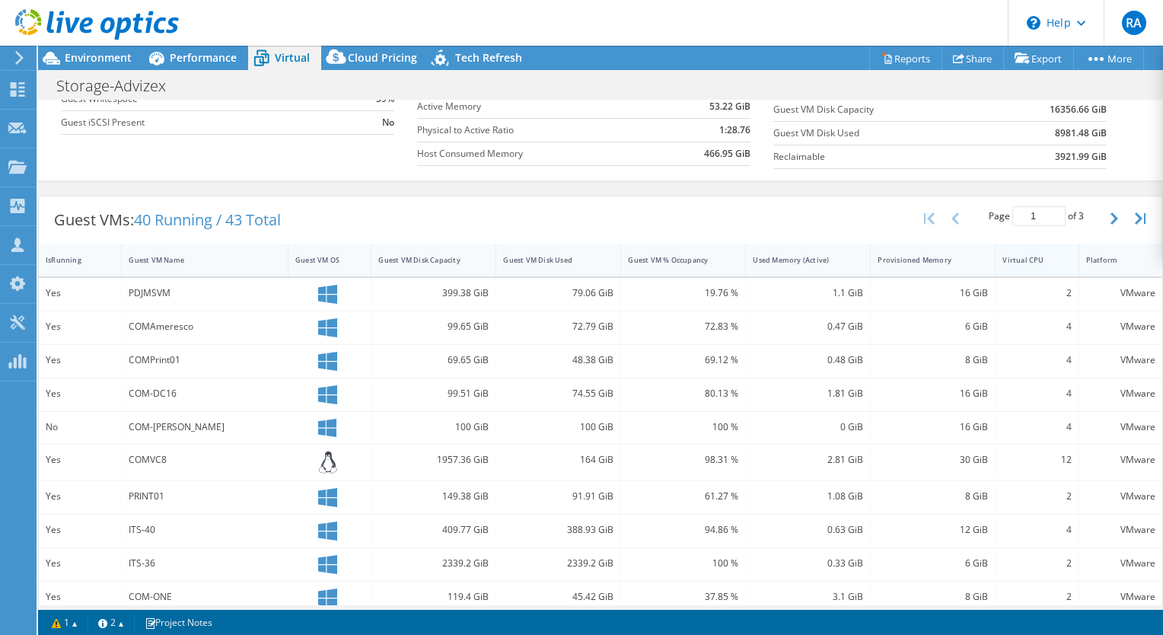
click at [1022, 255] on div "Virtual CPU" at bounding box center [1027, 260] width 50 height 10
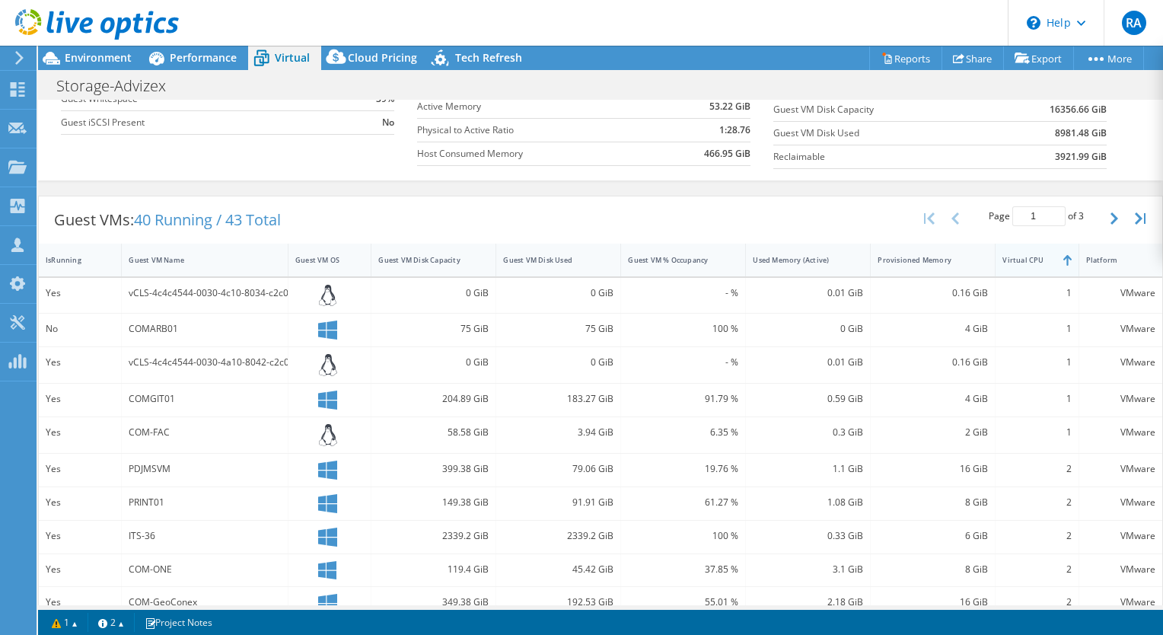
click at [1016, 266] on div "Virtual CPU" at bounding box center [1027, 260] width 64 height 24
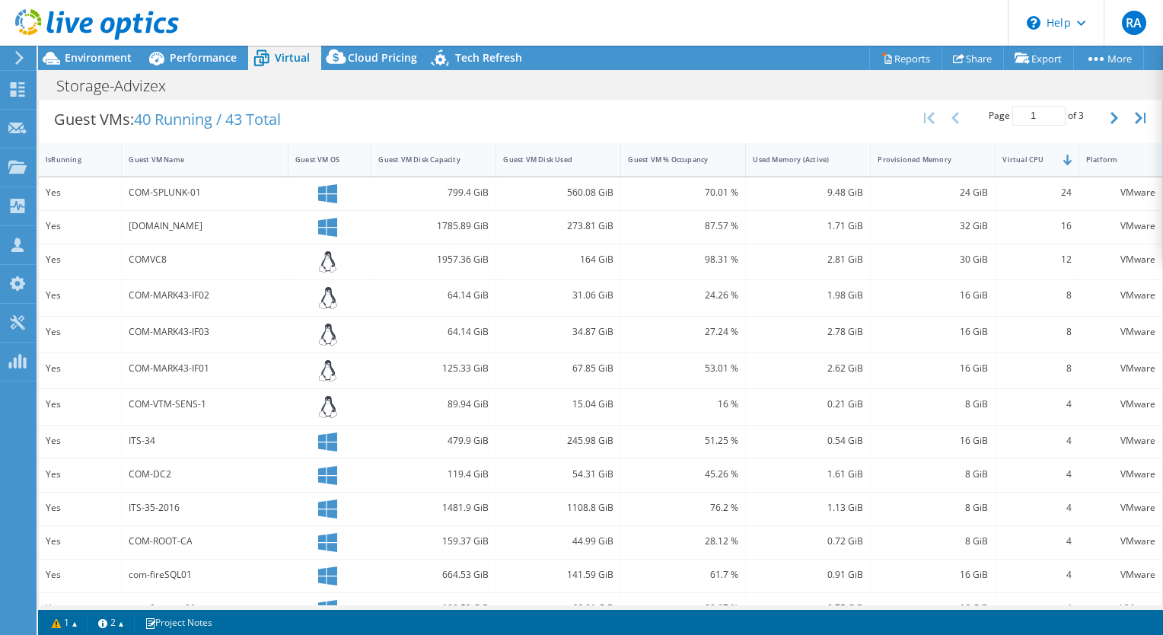
scroll to position [302, 0]
click at [197, 67] on div "Performance" at bounding box center [195, 58] width 105 height 24
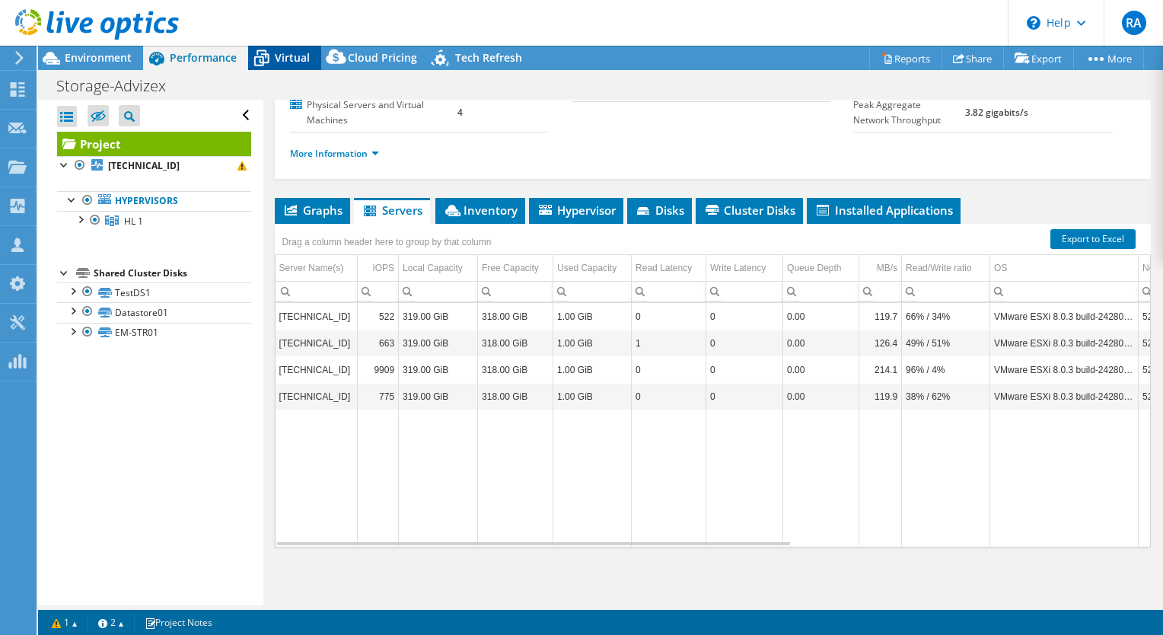
click at [293, 58] on span "Virtual" at bounding box center [292, 57] width 35 height 14
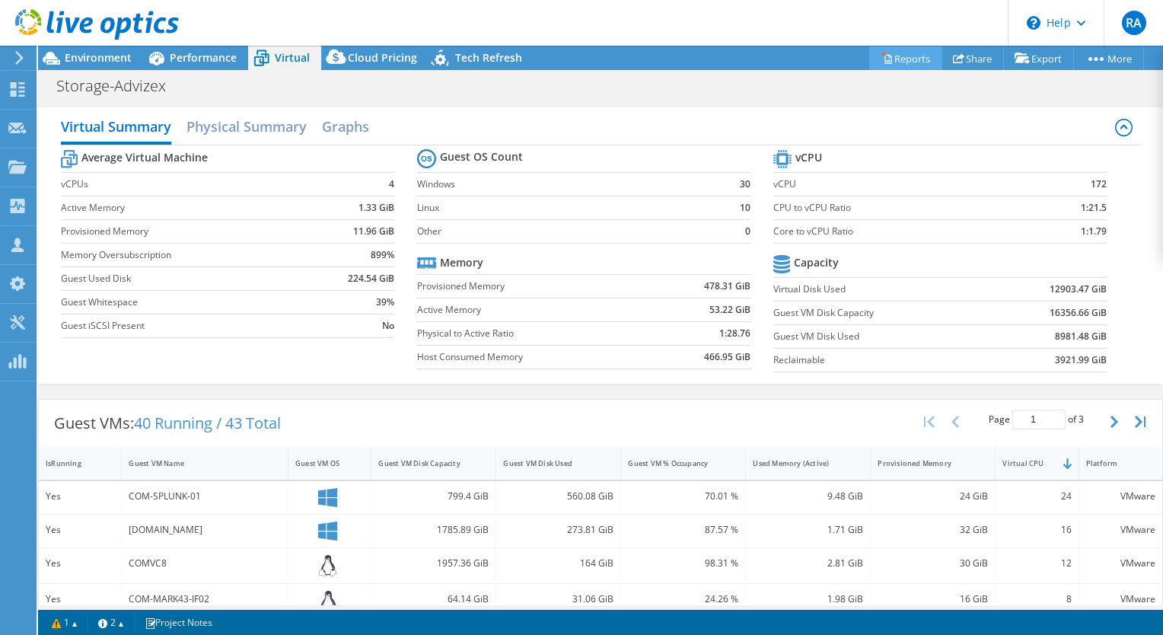
click at [899, 59] on link "Reports" at bounding box center [905, 58] width 73 height 24
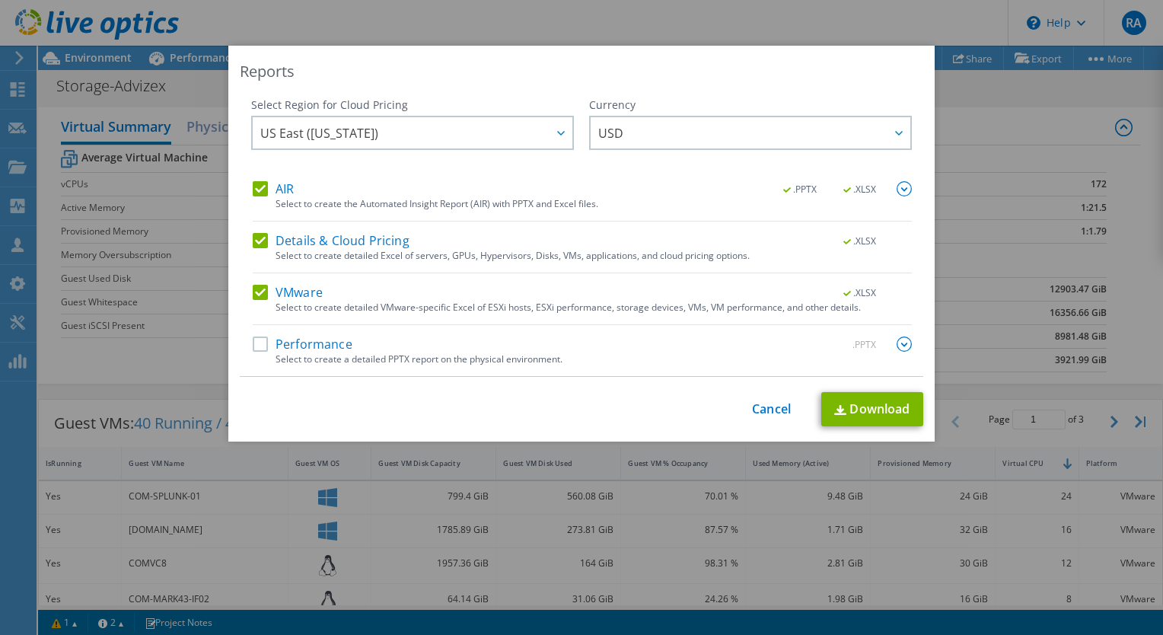
click at [253, 345] on label "Performance" at bounding box center [303, 343] width 100 height 15
click at [0, 0] on input "Performance" at bounding box center [0, 0] width 0 height 0
click at [882, 407] on link "Download" at bounding box center [872, 409] width 102 height 34
click at [764, 409] on link "Cancel" at bounding box center [771, 409] width 39 height 14
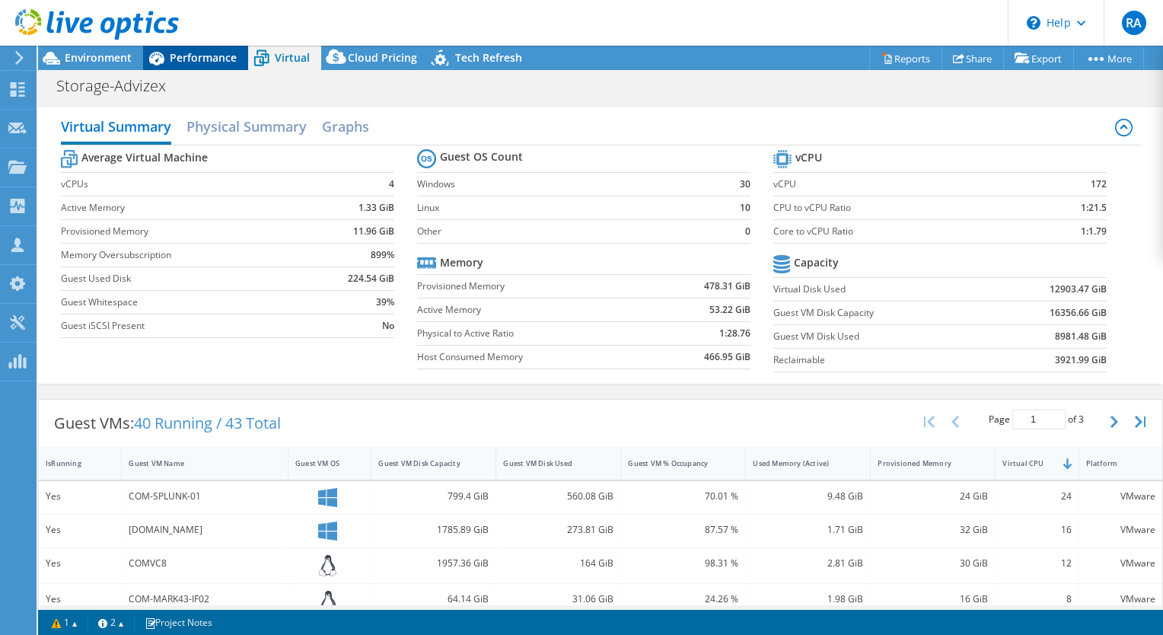
click at [205, 56] on span "Performance" at bounding box center [203, 57] width 67 height 14
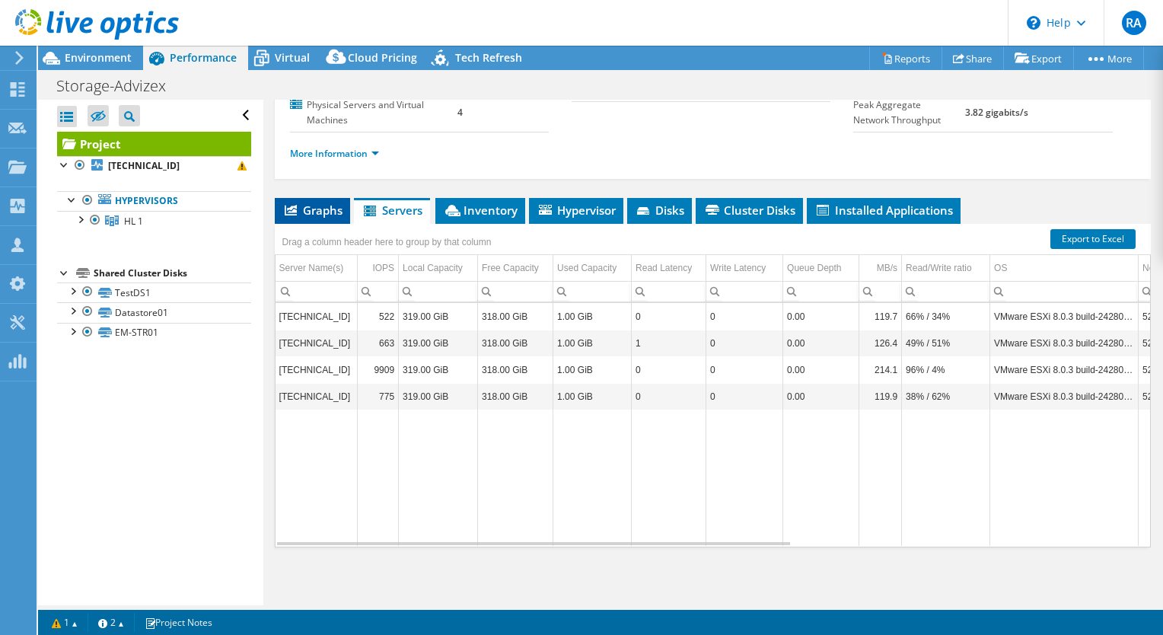
click at [326, 209] on span "Graphs" at bounding box center [312, 209] width 60 height 15
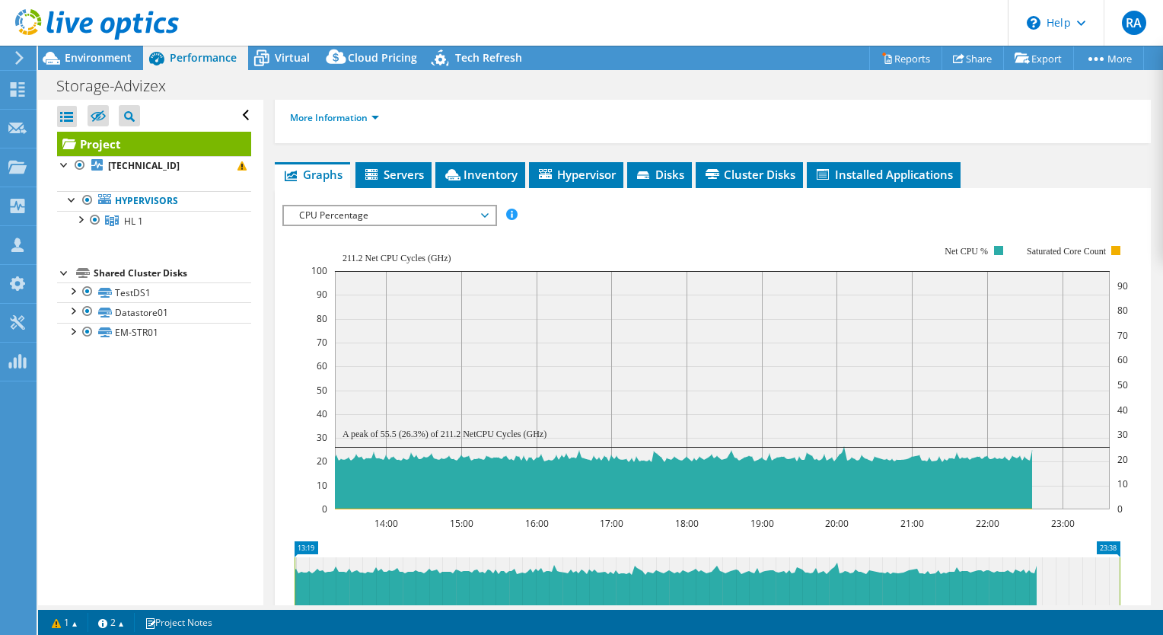
click at [486, 225] on span "CPU Percentage" at bounding box center [389, 215] width 196 height 18
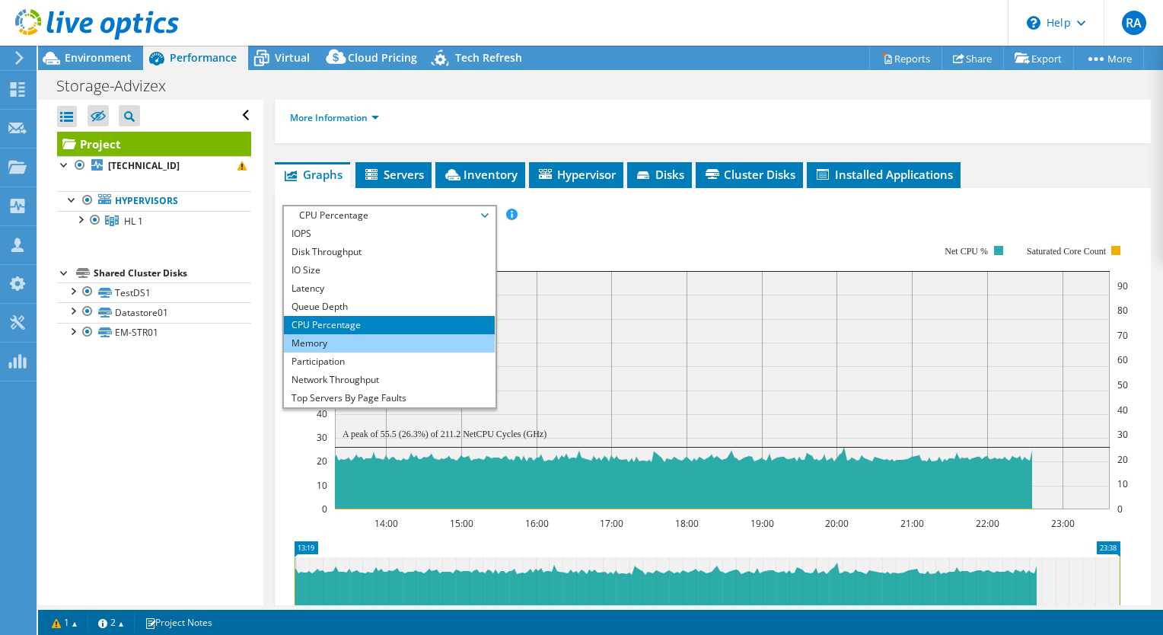
click at [366, 352] on li "Memory" at bounding box center [389, 343] width 211 height 18
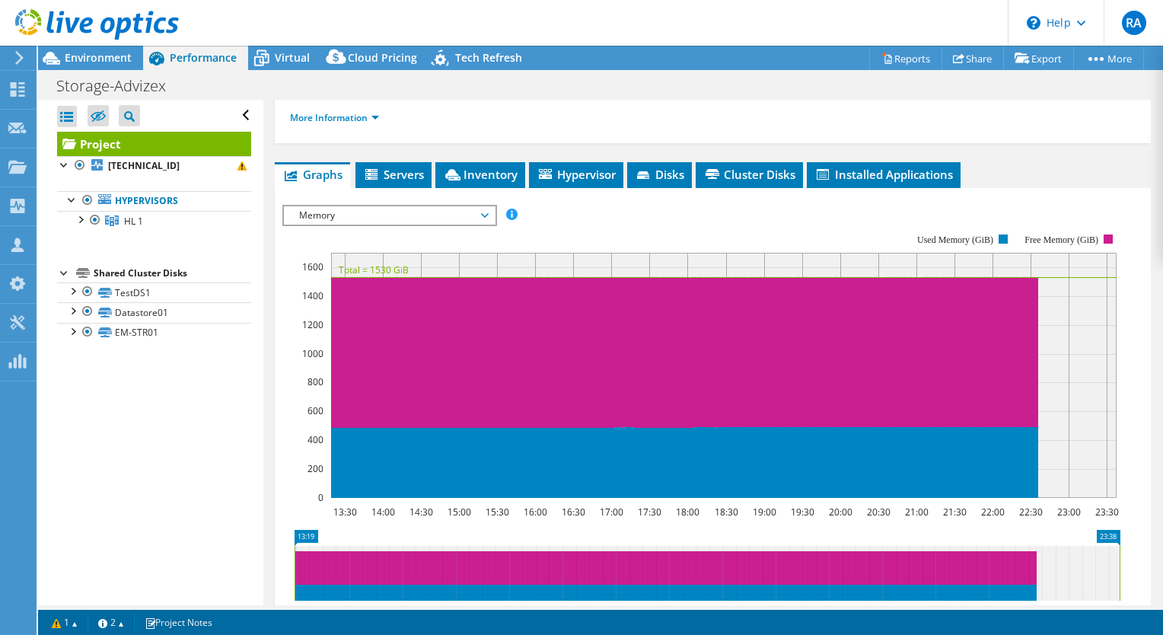
click at [486, 225] on span "Memory" at bounding box center [389, 215] width 196 height 18
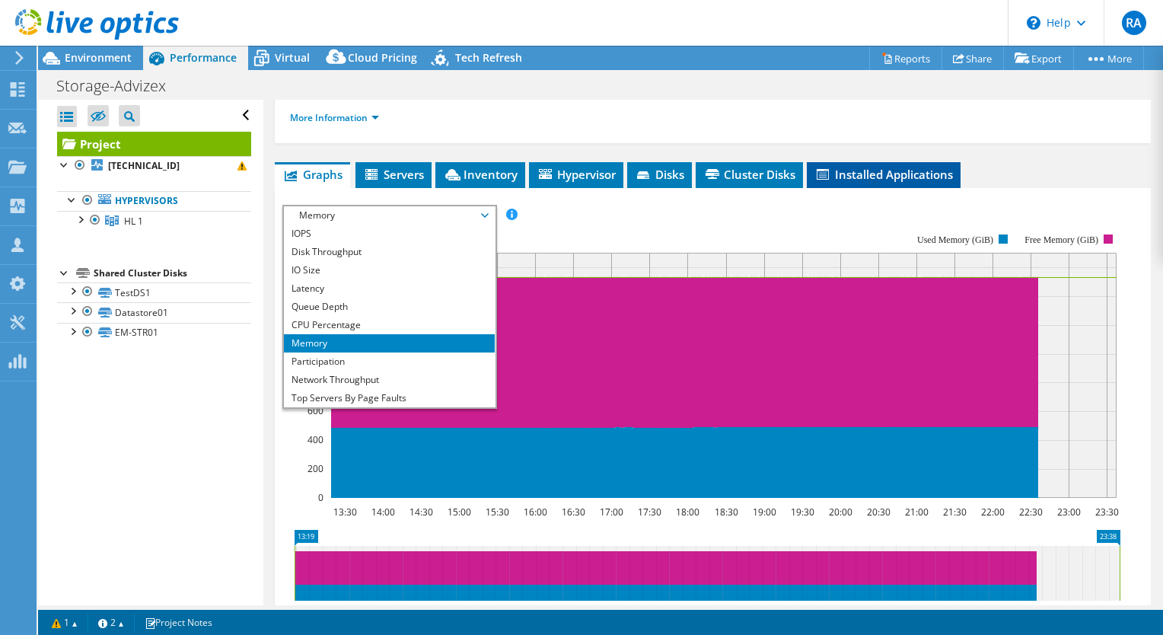
click at [883, 188] on li "Installed Applications" at bounding box center [884, 175] width 154 height 26
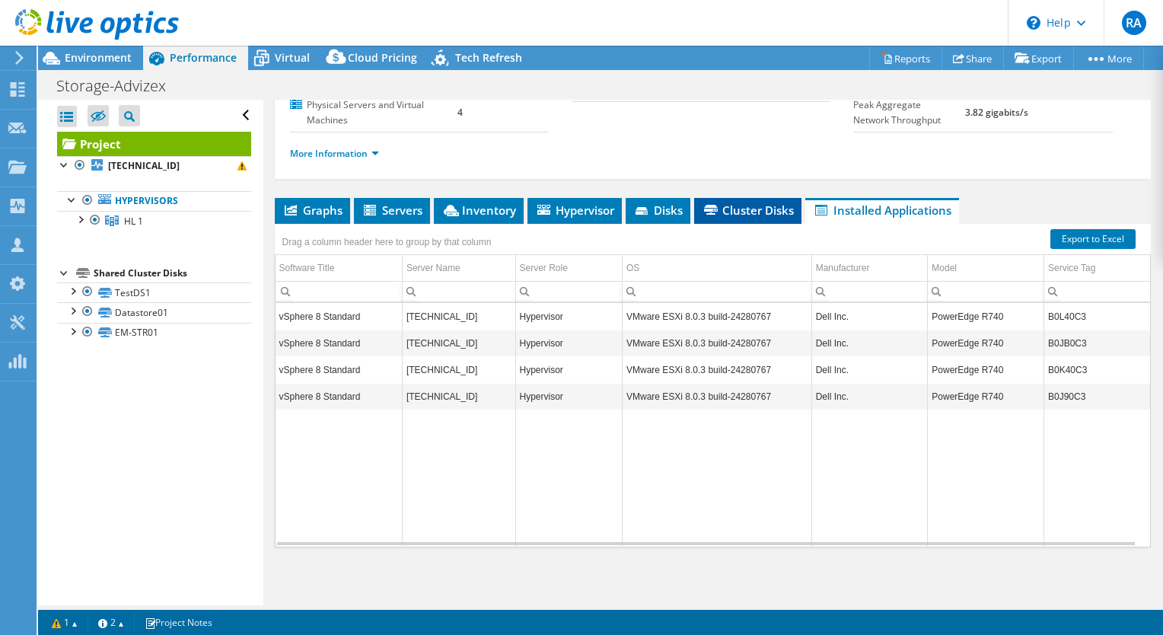
click at [745, 210] on span "Cluster Disks" at bounding box center [748, 209] width 92 height 15
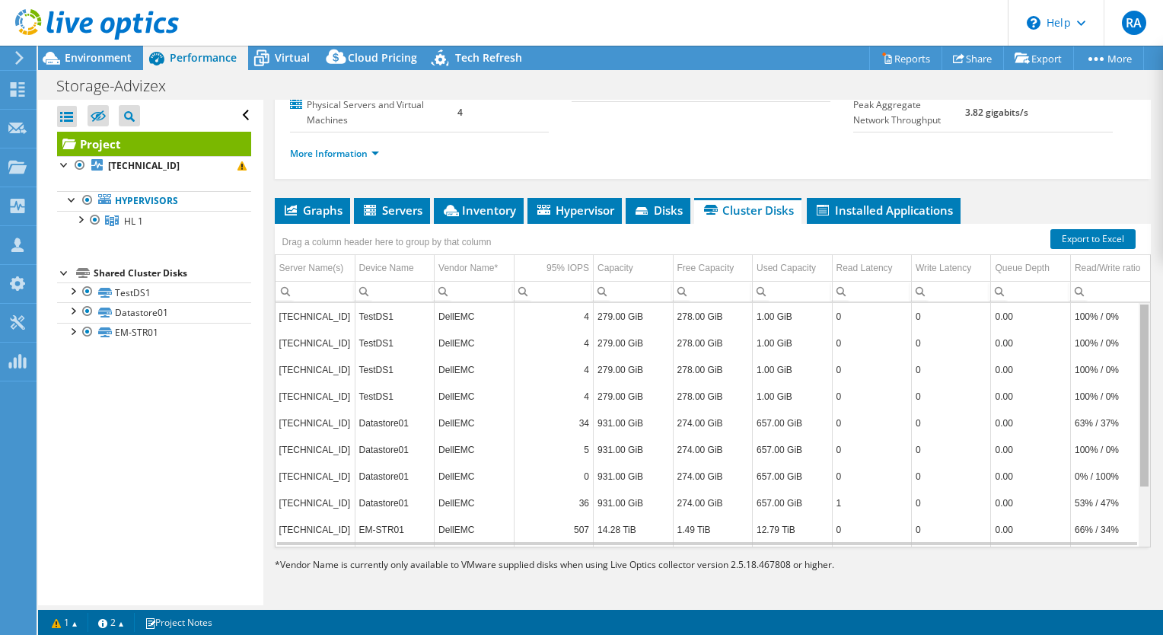
scroll to position [77, 0]
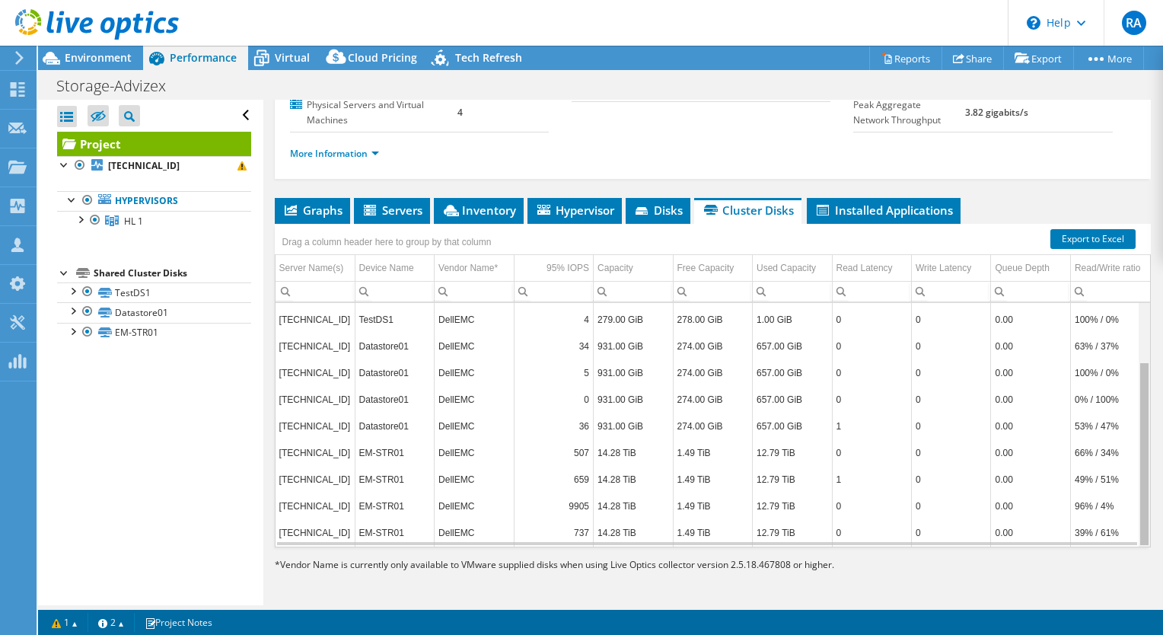
drag, startPoint x: 1132, startPoint y: 346, endPoint x: 1124, endPoint y: 468, distance: 122.1
click at [1124, 468] on body "RA Partner Team Member [PERSON_NAME] [EMAIL_ADDRESS][DOMAIN_NAME] ADVIZEX TECHN…" at bounding box center [581, 317] width 1163 height 635
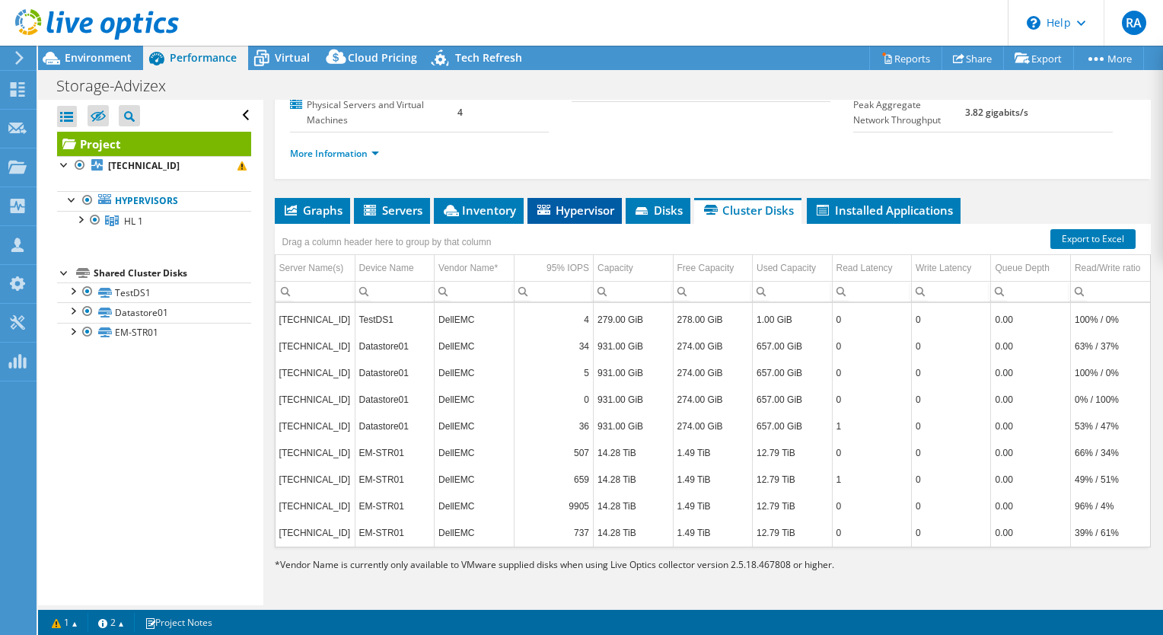
click at [571, 212] on span "Hypervisor" at bounding box center [574, 209] width 79 height 15
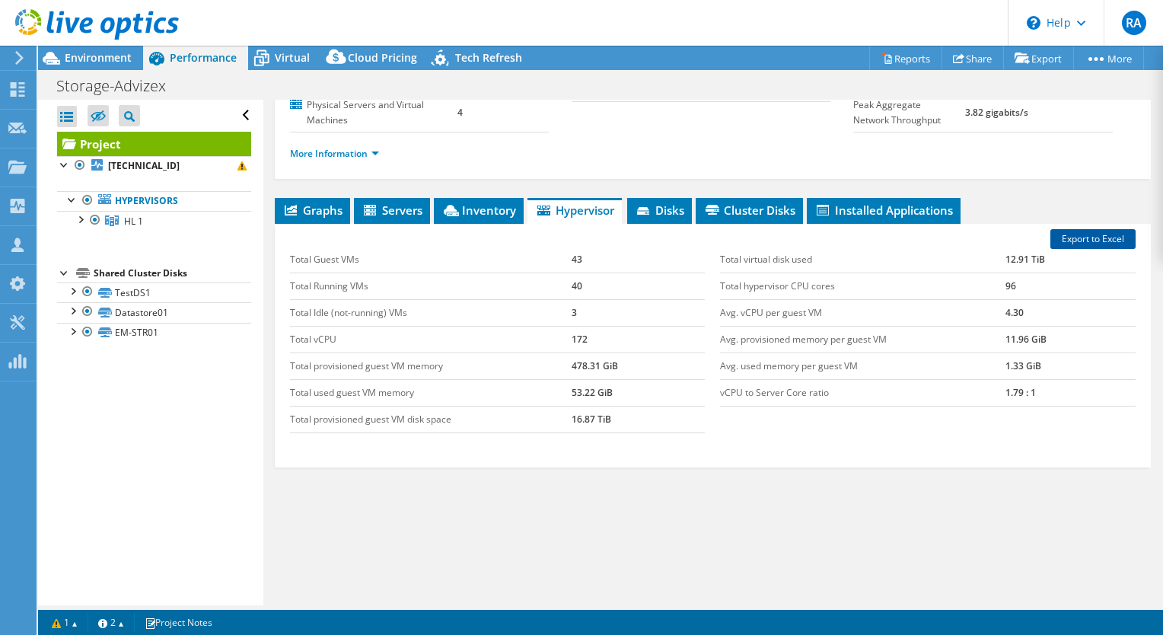
click at [1088, 238] on link "Export to Excel" at bounding box center [1092, 239] width 85 height 20
